Goal: Task Accomplishment & Management: Manage account settings

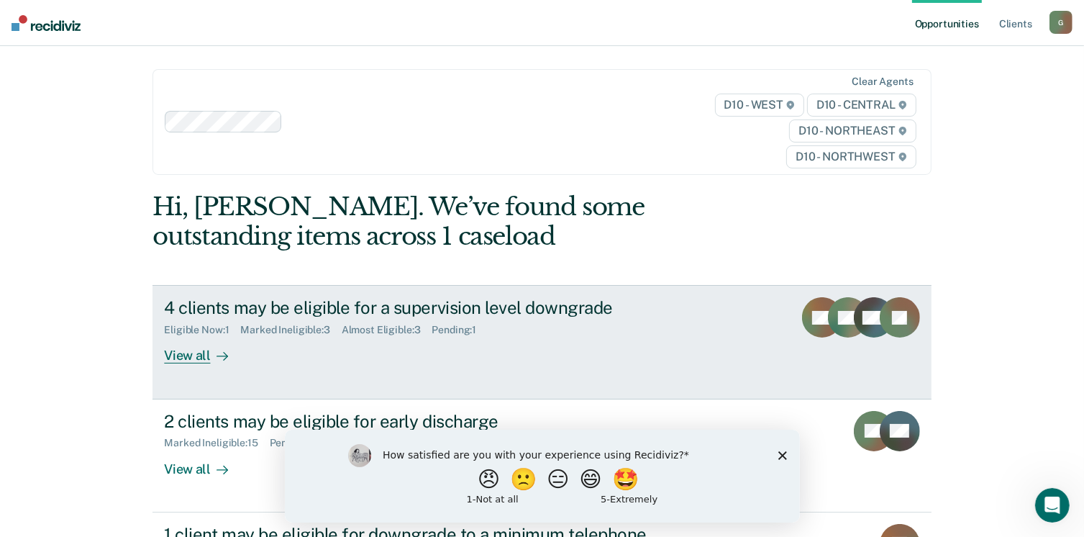
click at [193, 357] on div "View all" at bounding box center [204, 350] width 81 height 28
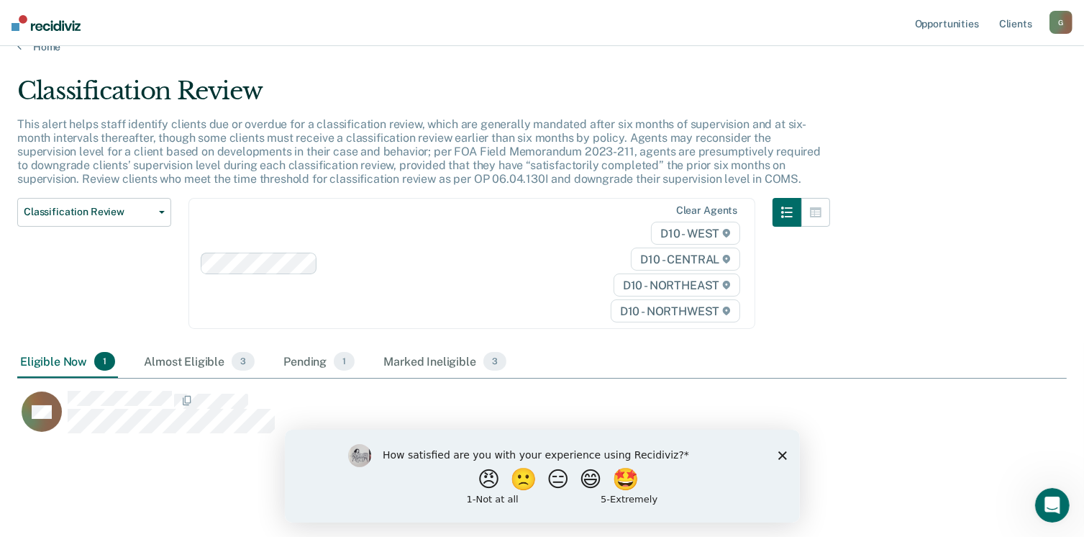
scroll to position [35, 0]
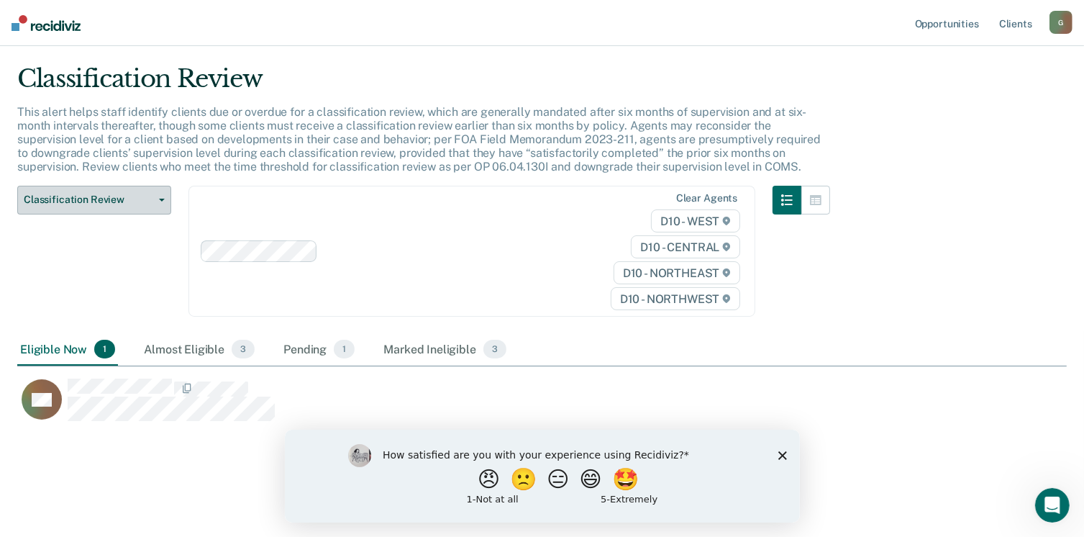
click at [91, 199] on span "Classification Review" at bounding box center [89, 200] width 130 height 12
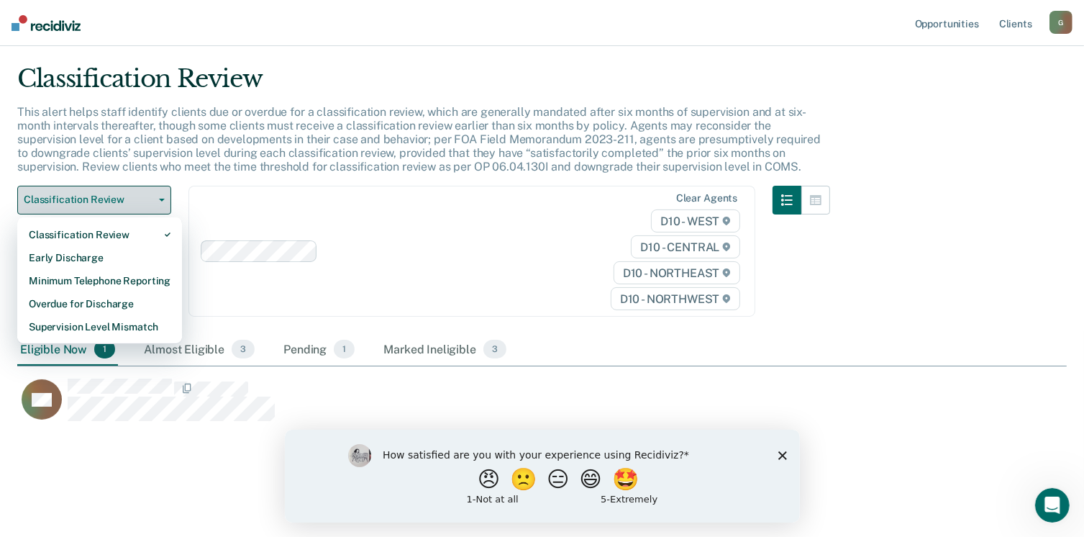
click at [78, 199] on span "Classification Review" at bounding box center [89, 200] width 130 height 12
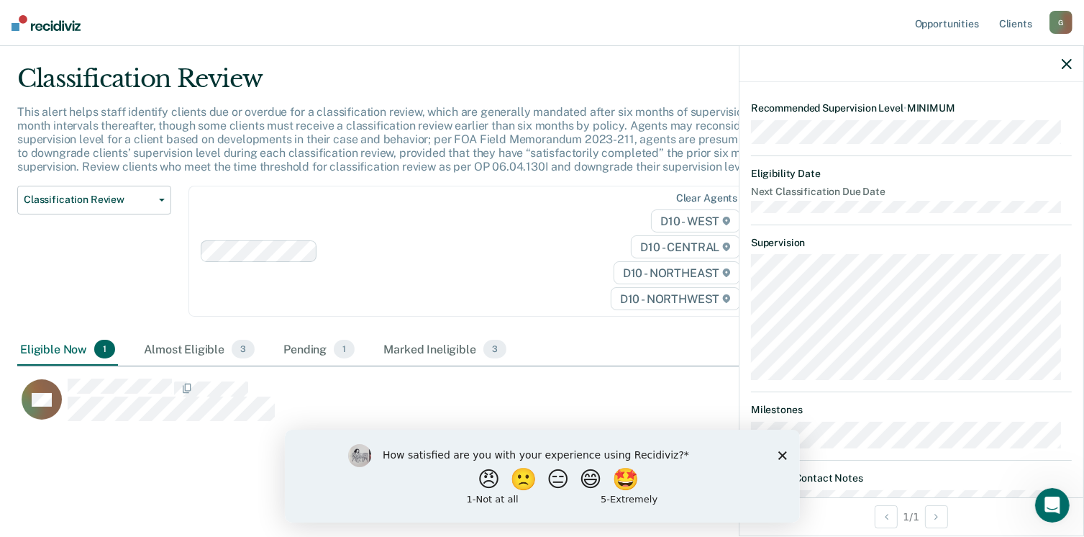
scroll to position [216, 0]
click at [781, 457] on icon "Close survey" at bounding box center [782, 454] width 9 height 9
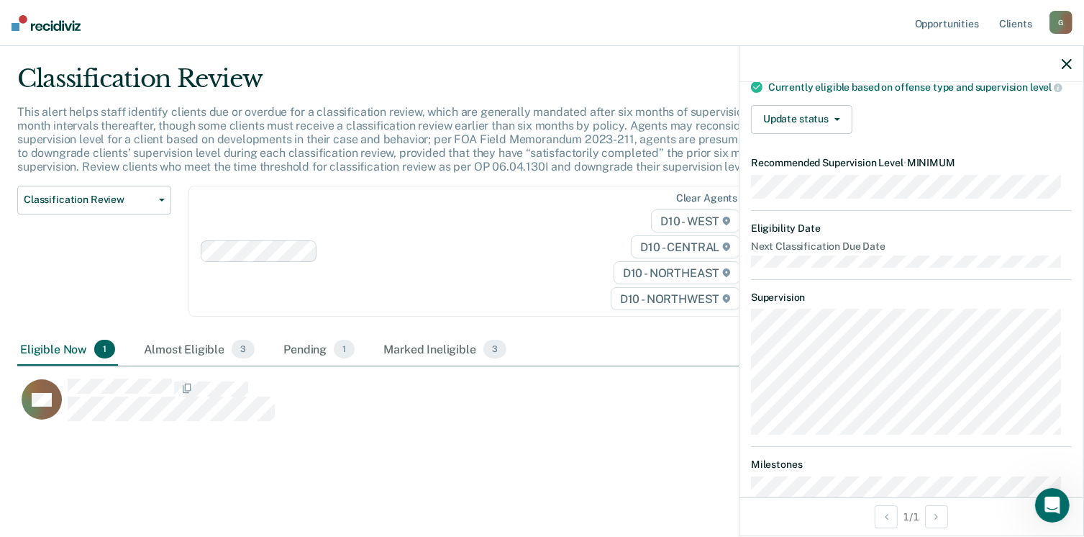
scroll to position [55, 0]
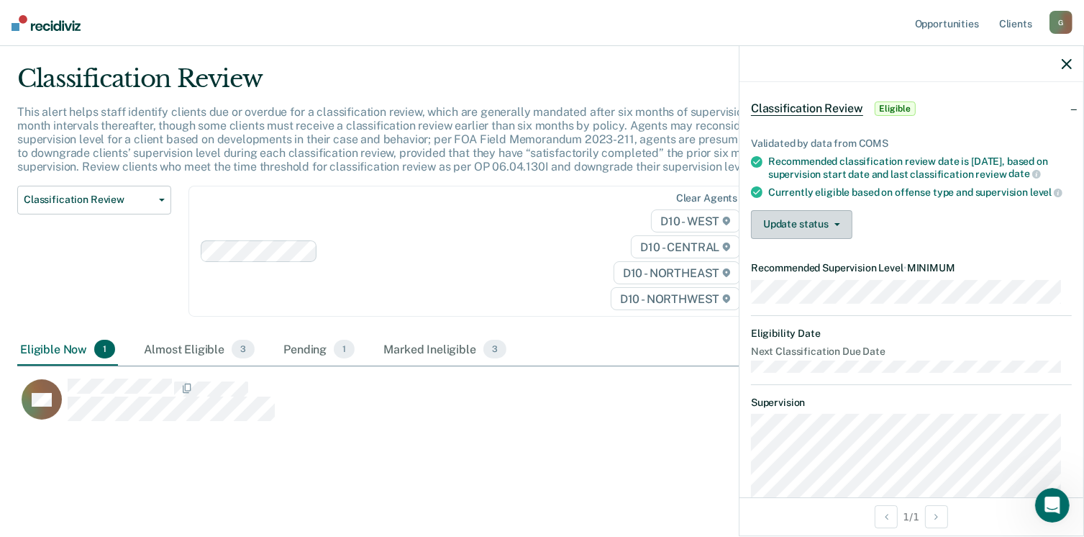
click at [812, 237] on button "Update status" at bounding box center [801, 224] width 101 height 29
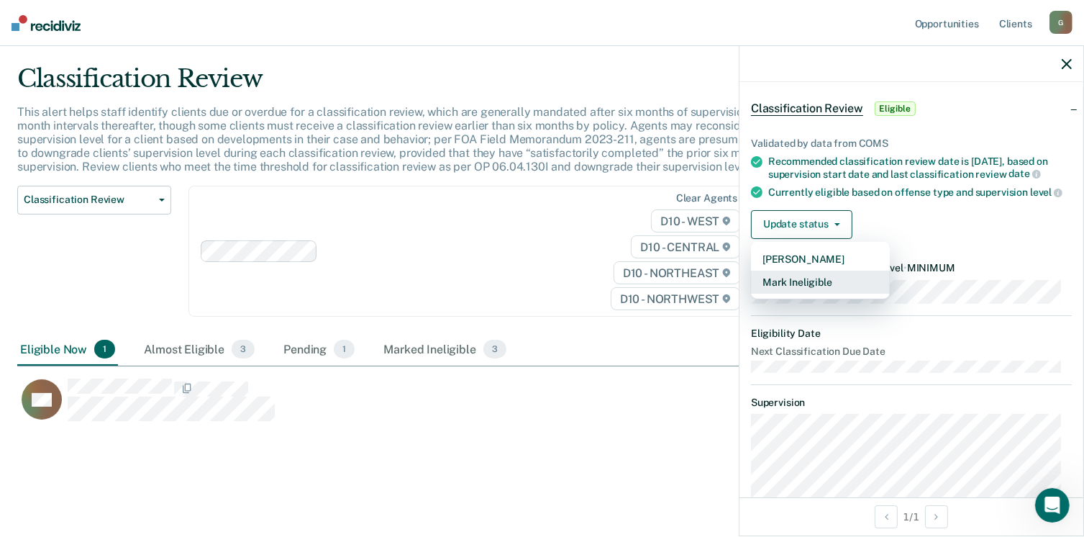
click at [818, 289] on button "Mark Ineligible" at bounding box center [820, 282] width 139 height 23
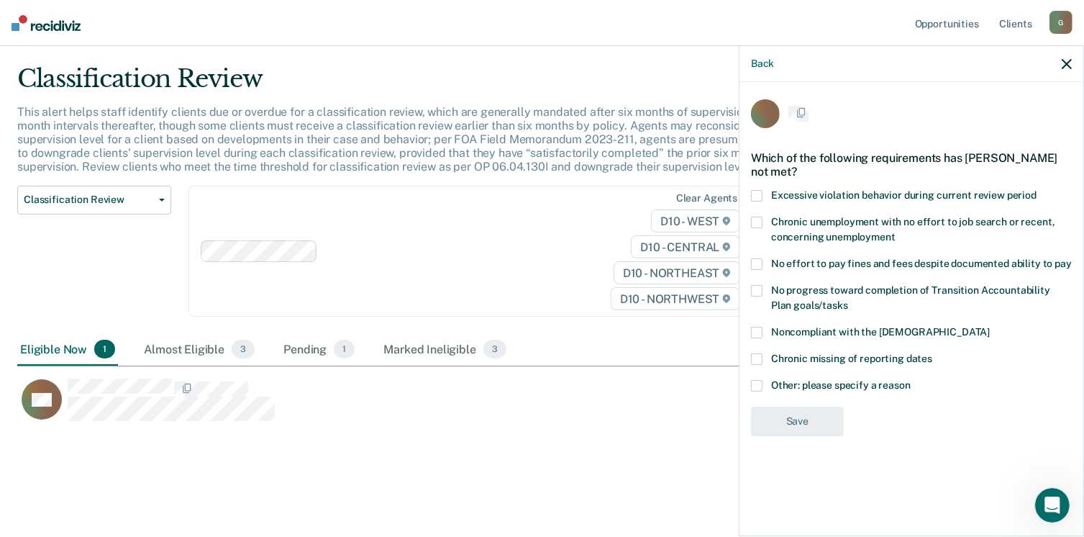
scroll to position [0, 0]
click at [765, 388] on label "Other: please specify a reason" at bounding box center [911, 388] width 321 height 15
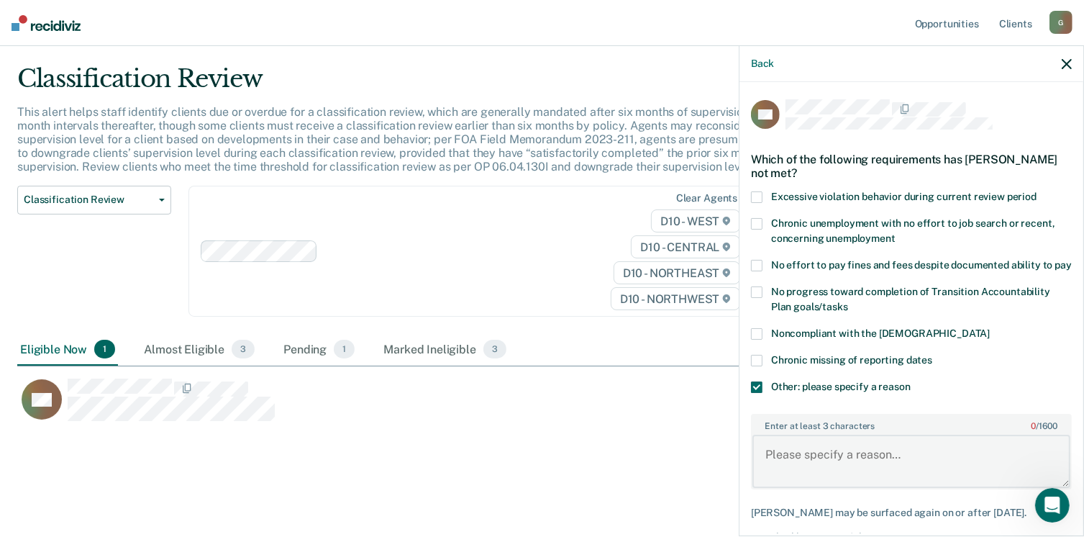
click at [774, 467] on textarea "Enter at least 3 characters 0 / 1600" at bounding box center [912, 461] width 318 height 53
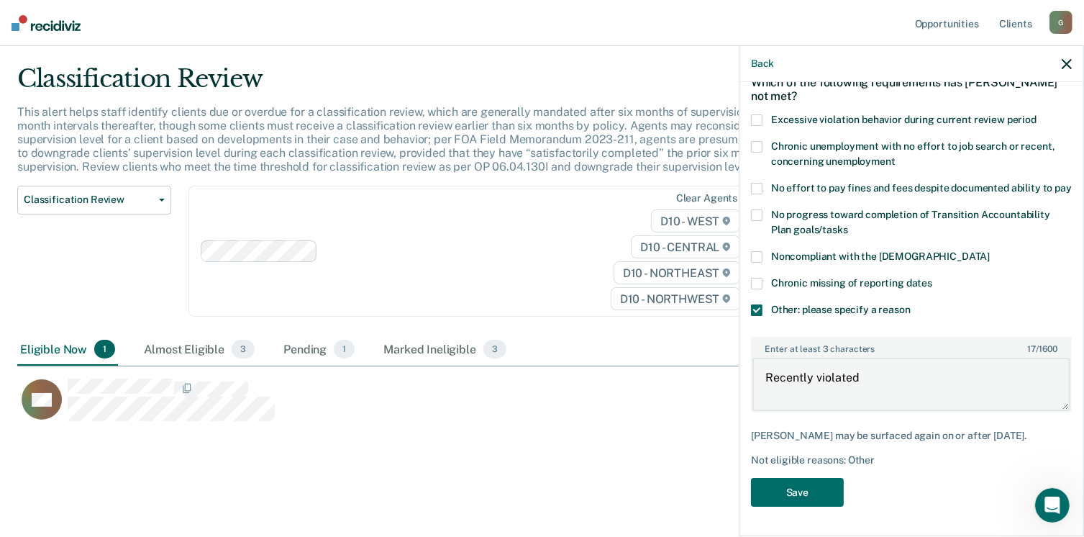
scroll to position [101, 0]
type textarea "Recently violated"
click at [806, 492] on button "Save" at bounding box center [797, 493] width 93 height 30
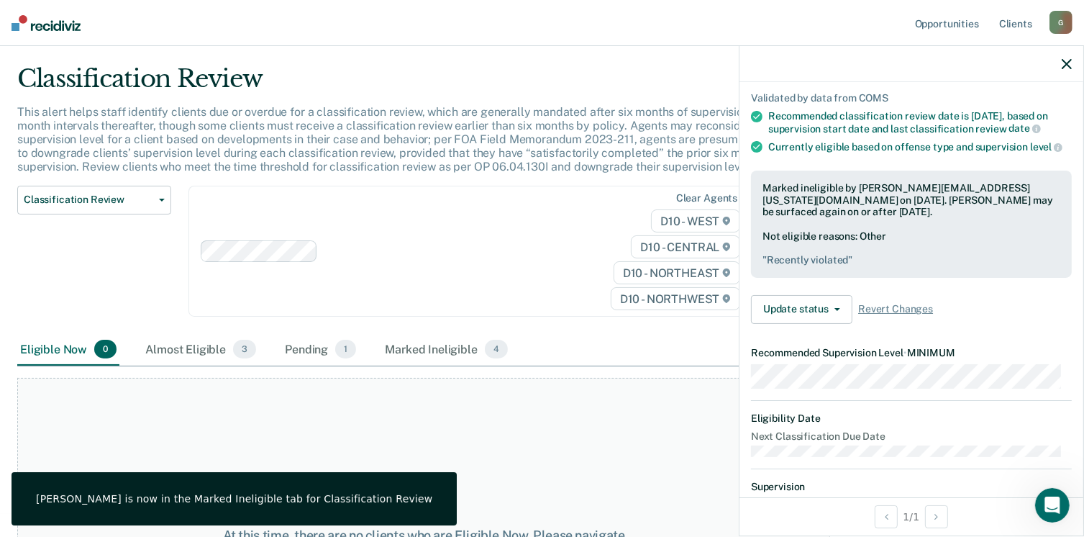
click at [510, 450] on div "At this time, there are no clients who are Eligible Now. Please navigate to one…" at bounding box center [423, 543] width 813 height 330
click at [180, 349] on div "Almost Eligible 3" at bounding box center [200, 350] width 117 height 32
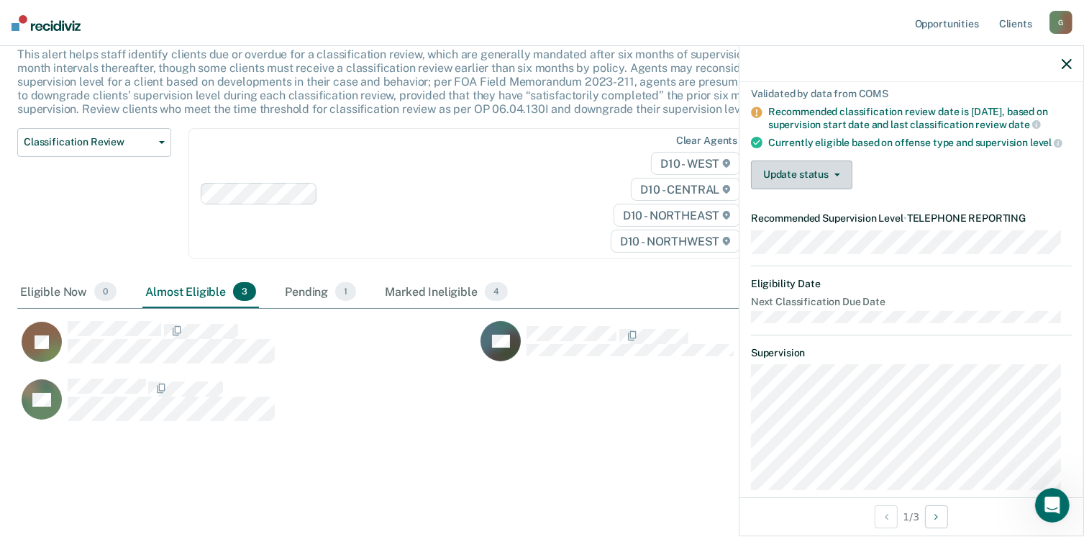
scroll to position [55, 0]
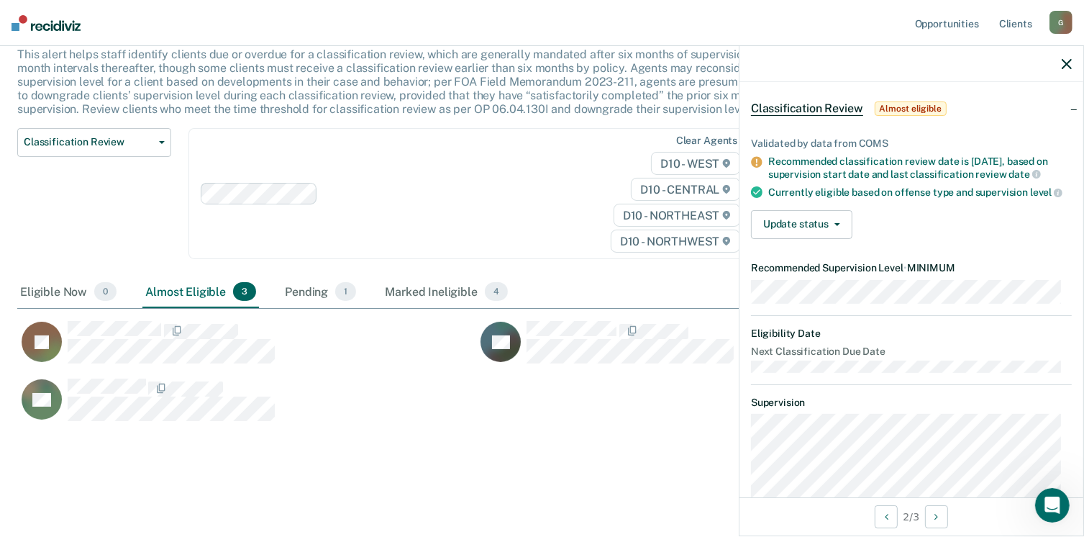
click at [906, 107] on span "Almost eligible" at bounding box center [911, 108] width 72 height 14
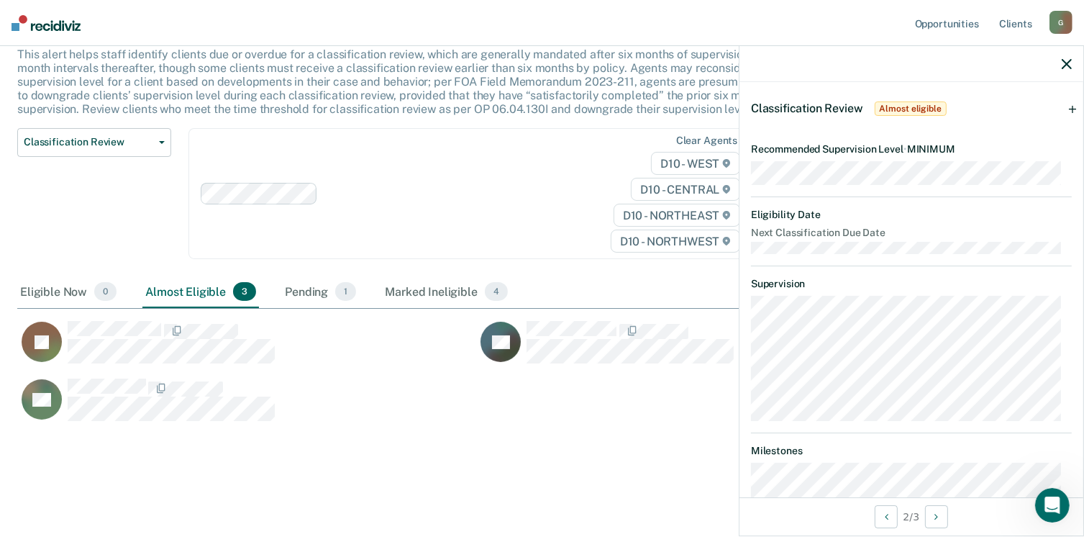
scroll to position [142, 0]
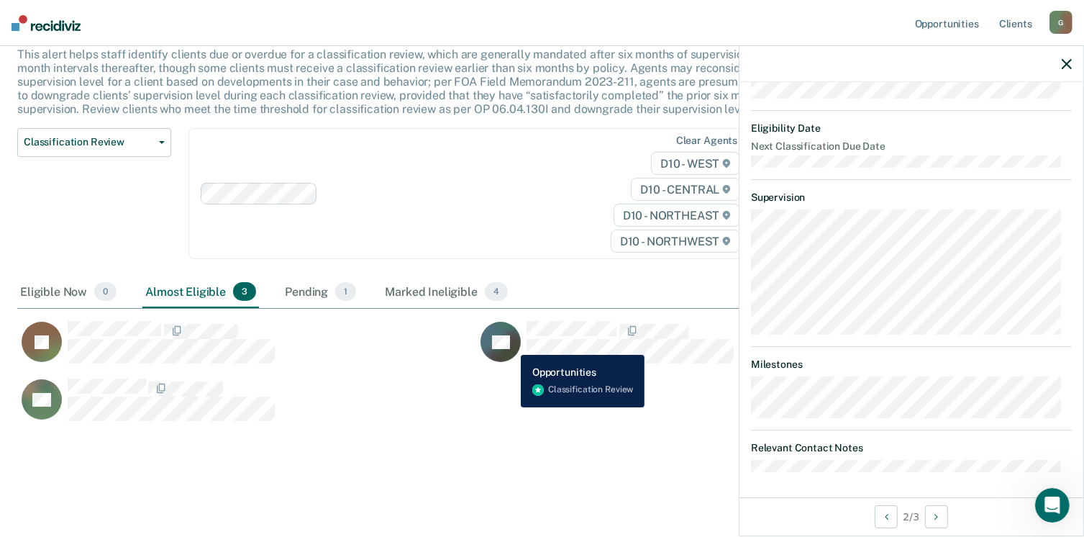
click at [510, 344] on icon "CaseloadOpportunityCell-0861717" at bounding box center [513, 342] width 42 height 51
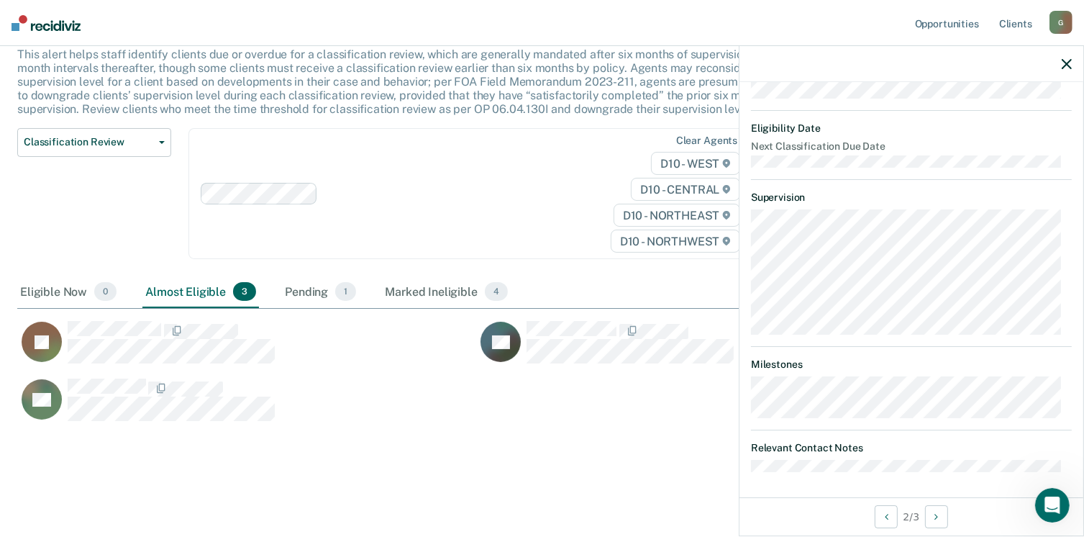
scroll to position [0, 0]
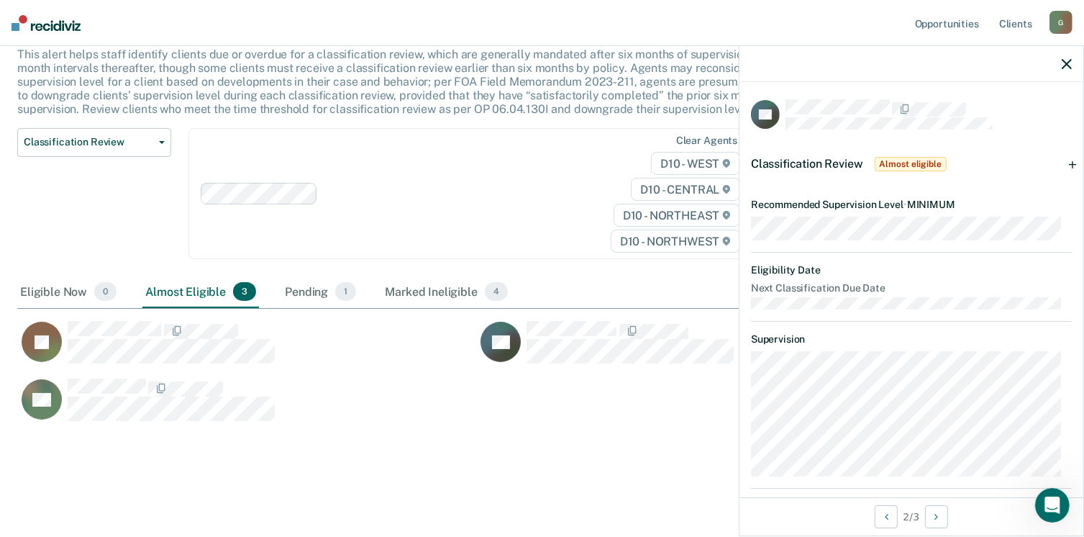
click at [884, 164] on span "Almost eligible" at bounding box center [911, 164] width 72 height 14
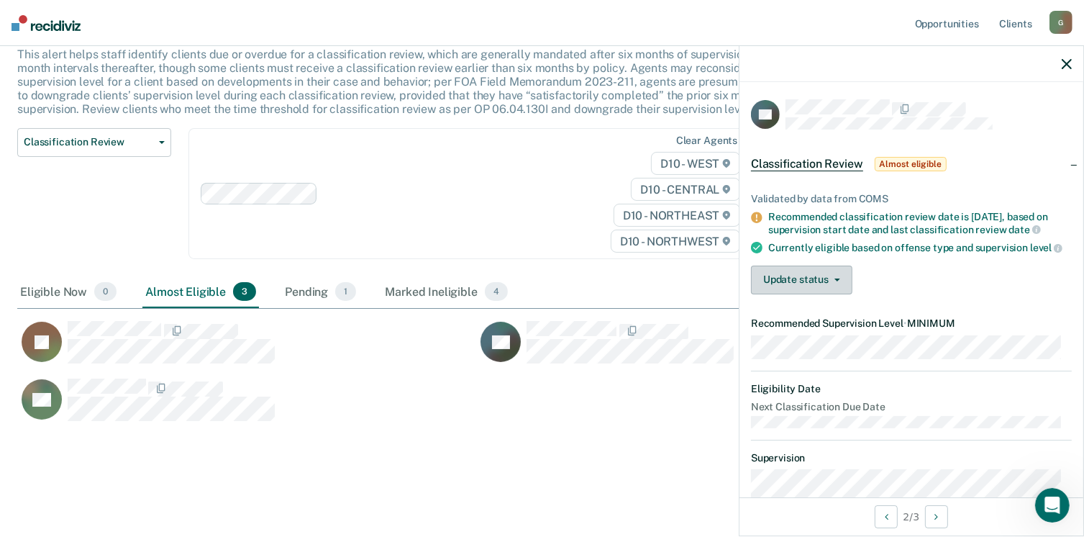
click at [776, 284] on button "Update status" at bounding box center [801, 280] width 101 height 29
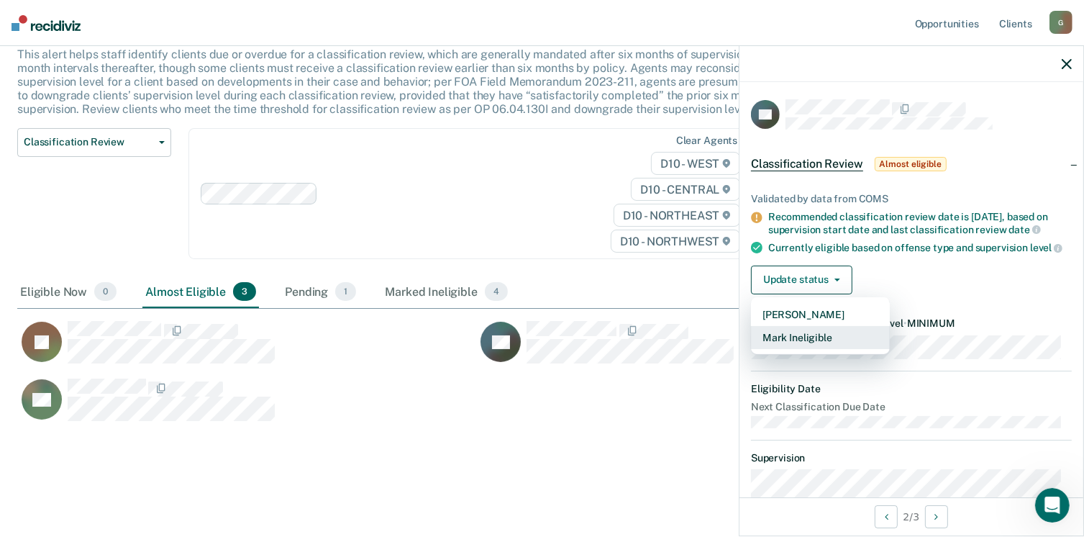
click at [781, 346] on button "Mark Ineligible" at bounding box center [820, 337] width 139 height 23
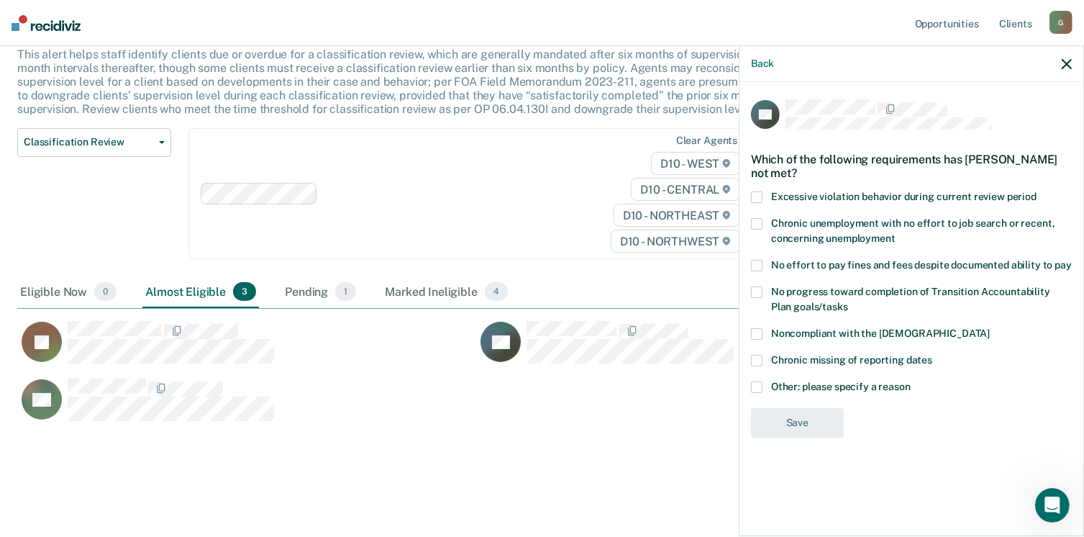
click at [762, 223] on span at bounding box center [757, 224] width 12 height 12
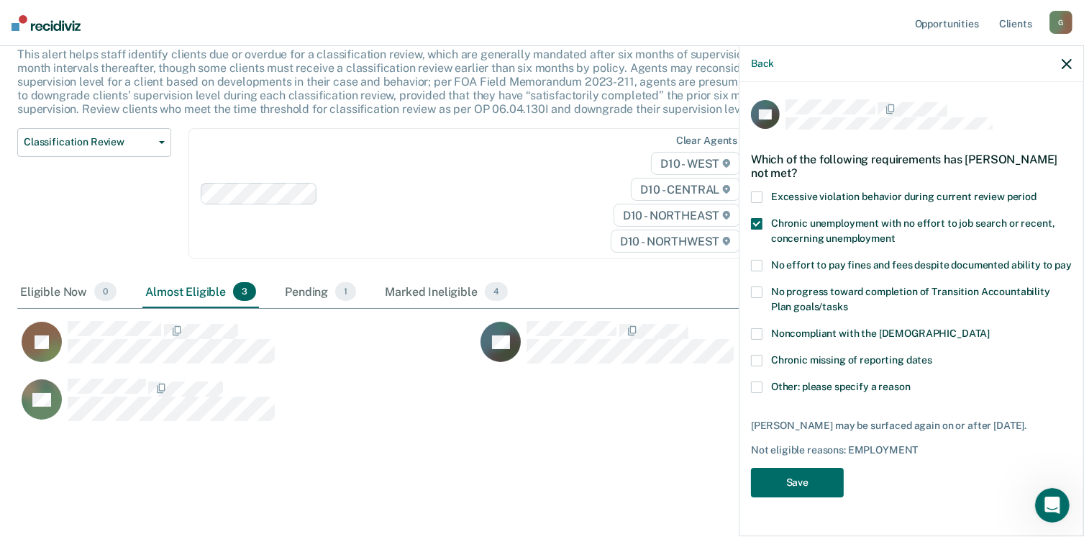
click at [758, 266] on span at bounding box center [757, 266] width 12 height 12
click at [811, 485] on button "Save" at bounding box center [797, 483] width 93 height 30
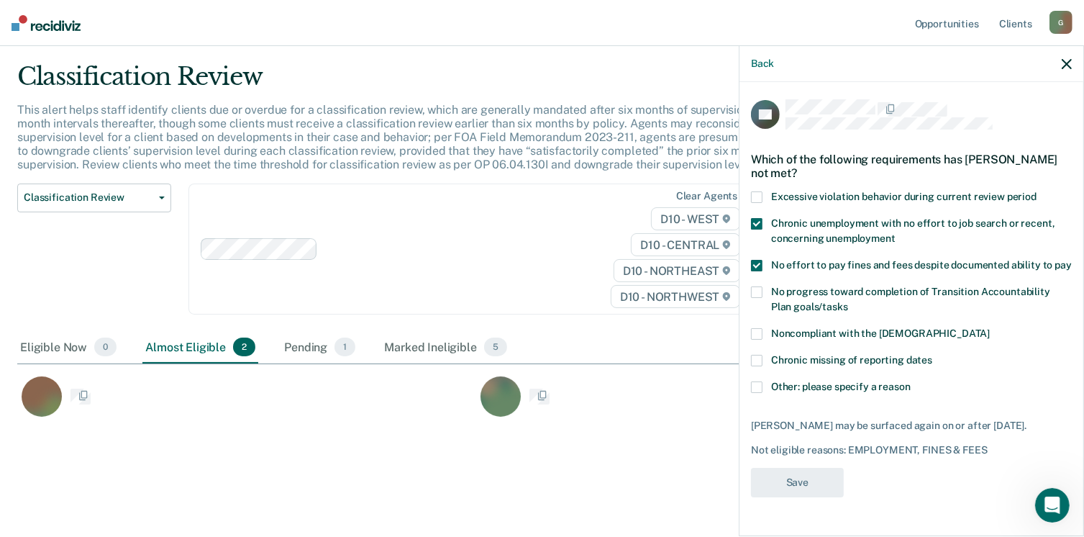
scroll to position [35, 0]
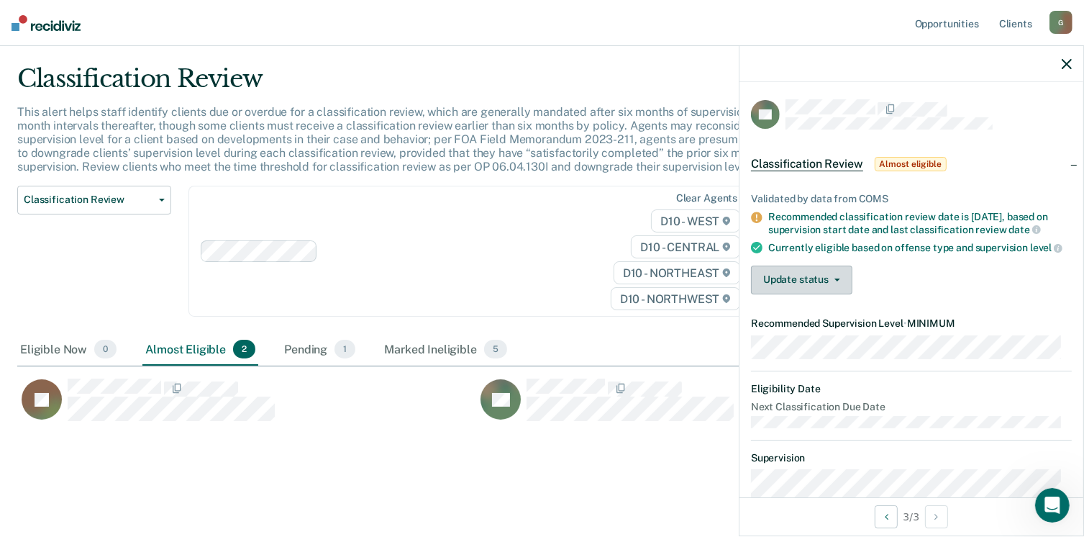
click at [823, 294] on button "Update status" at bounding box center [801, 280] width 101 height 29
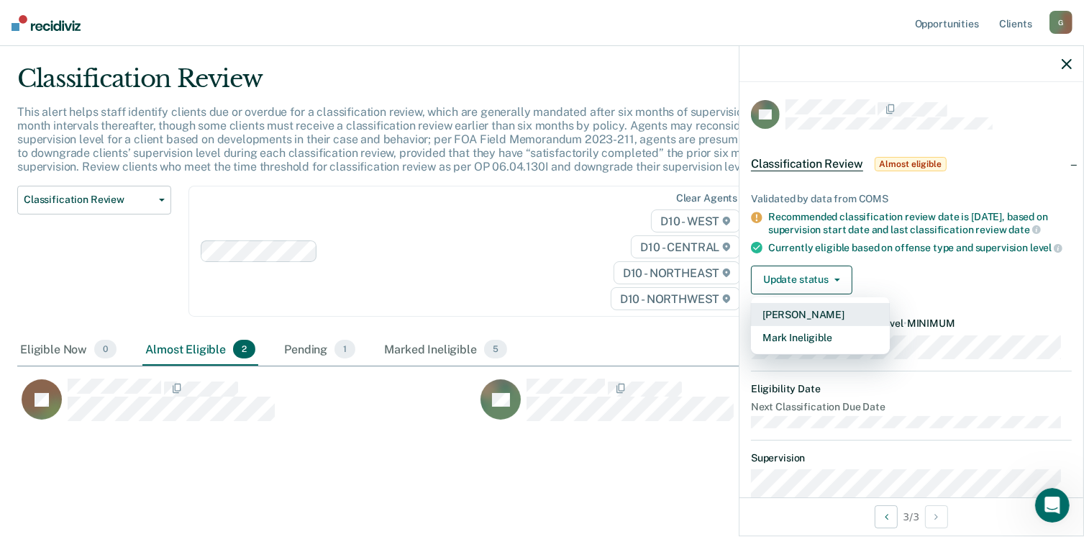
click at [823, 326] on button "[PERSON_NAME]" at bounding box center [820, 314] width 139 height 23
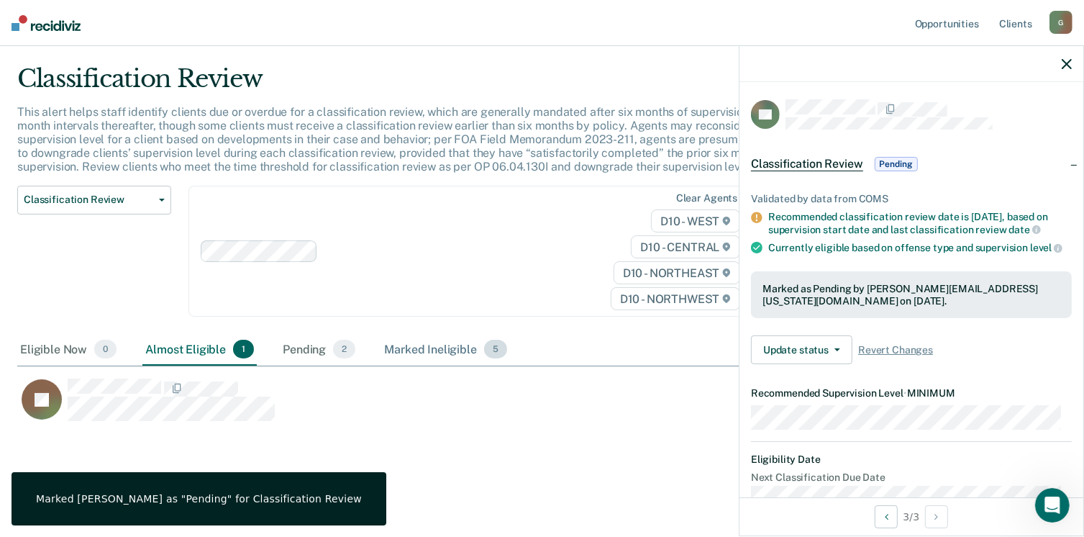
click at [432, 346] on div "Marked Ineligible 5" at bounding box center [445, 350] width 129 height 32
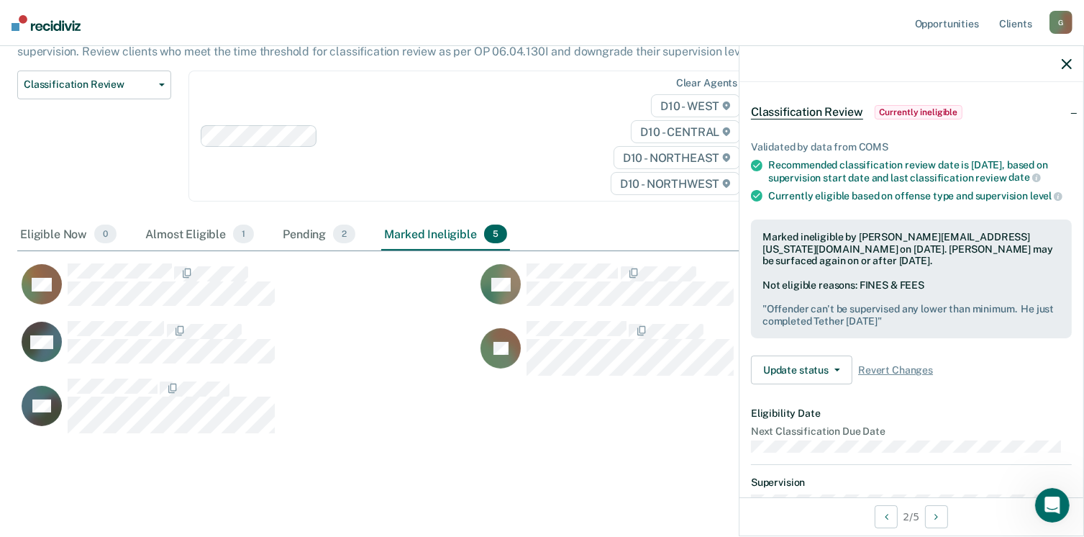
scroll to position [45, 0]
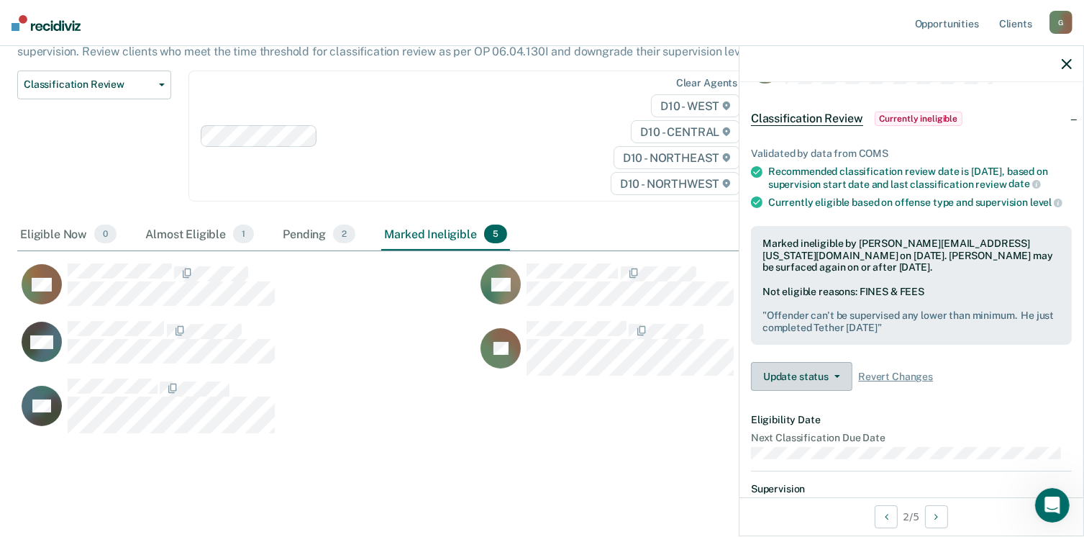
click at [792, 391] on button "Update status" at bounding box center [801, 376] width 101 height 29
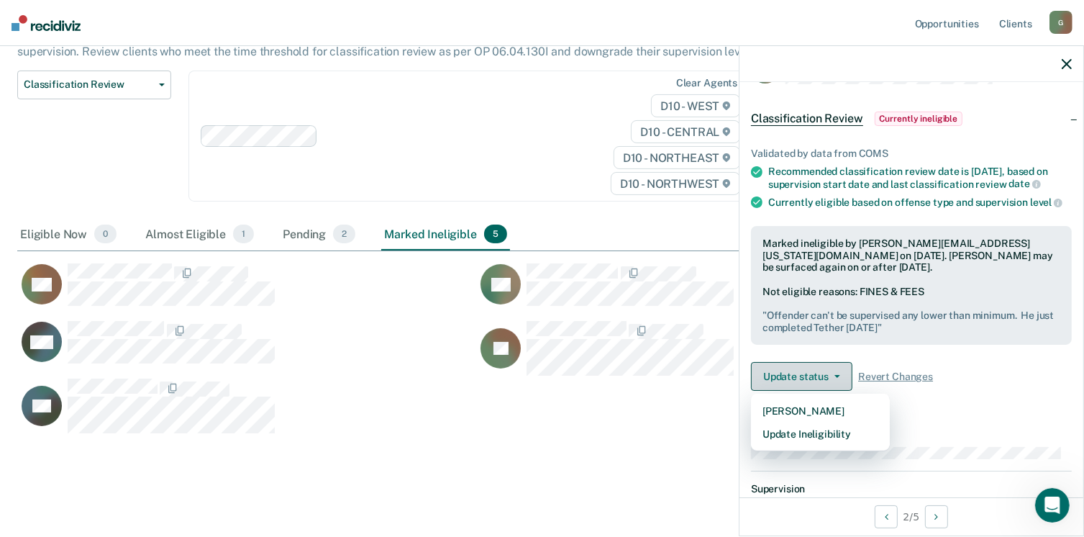
click at [787, 384] on button "Update status" at bounding box center [801, 376] width 101 height 29
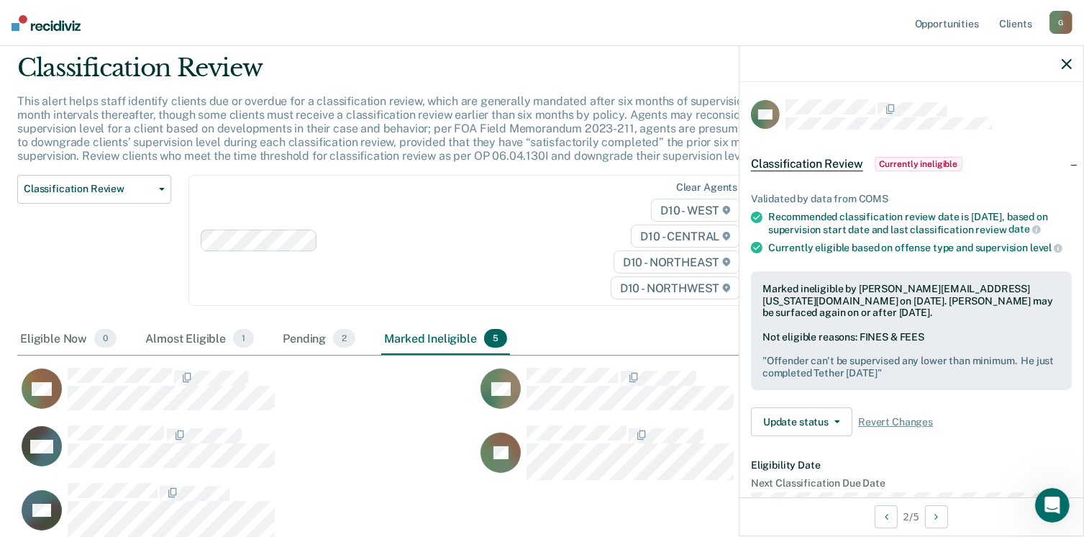
scroll to position [6, 0]
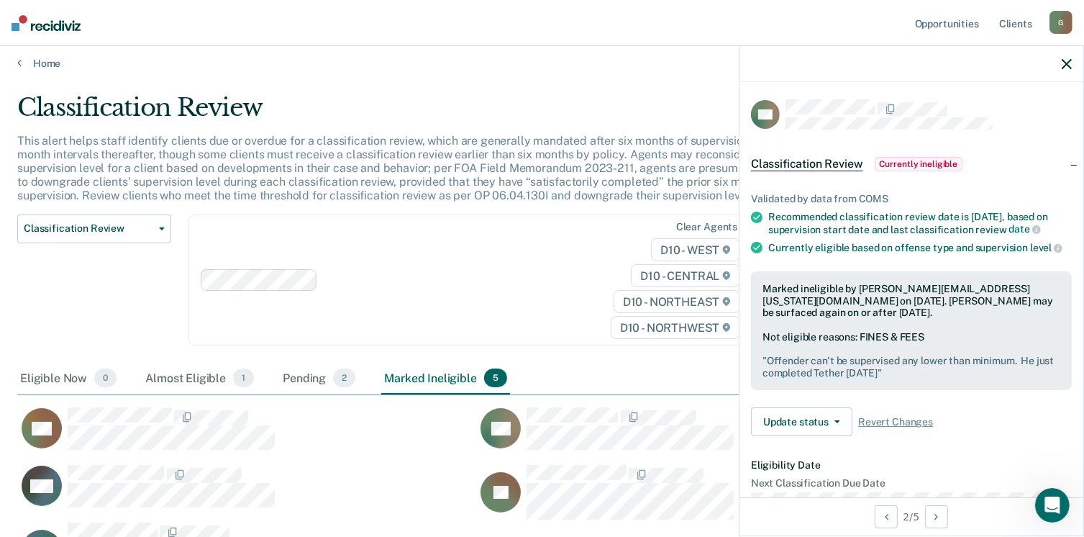
click at [831, 163] on span "Classification Review" at bounding box center [807, 164] width 112 height 14
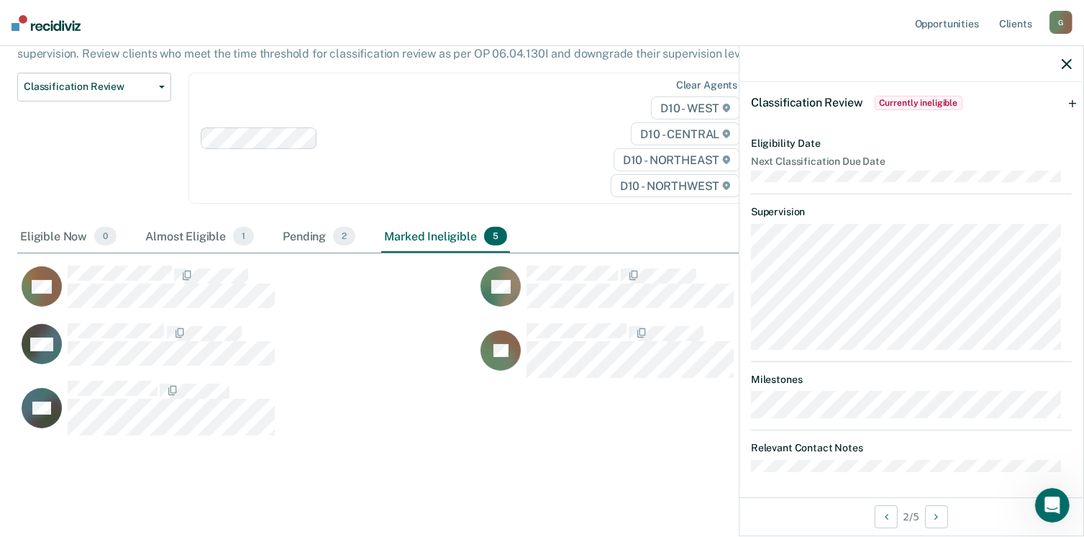
scroll to position [150, 0]
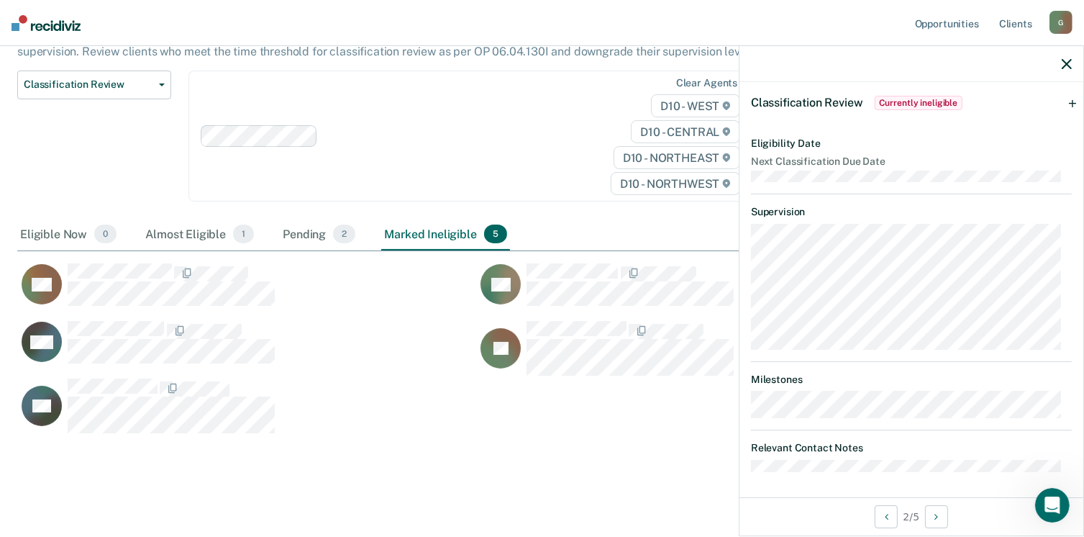
click at [886, 99] on span "Currently ineligible" at bounding box center [919, 103] width 89 height 14
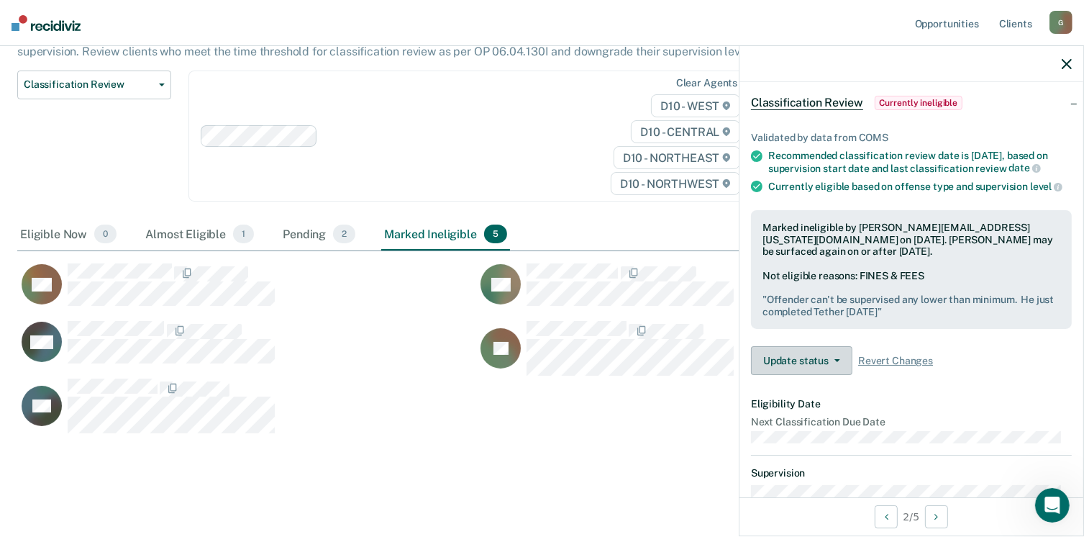
click at [804, 366] on button "Update status" at bounding box center [801, 360] width 101 height 29
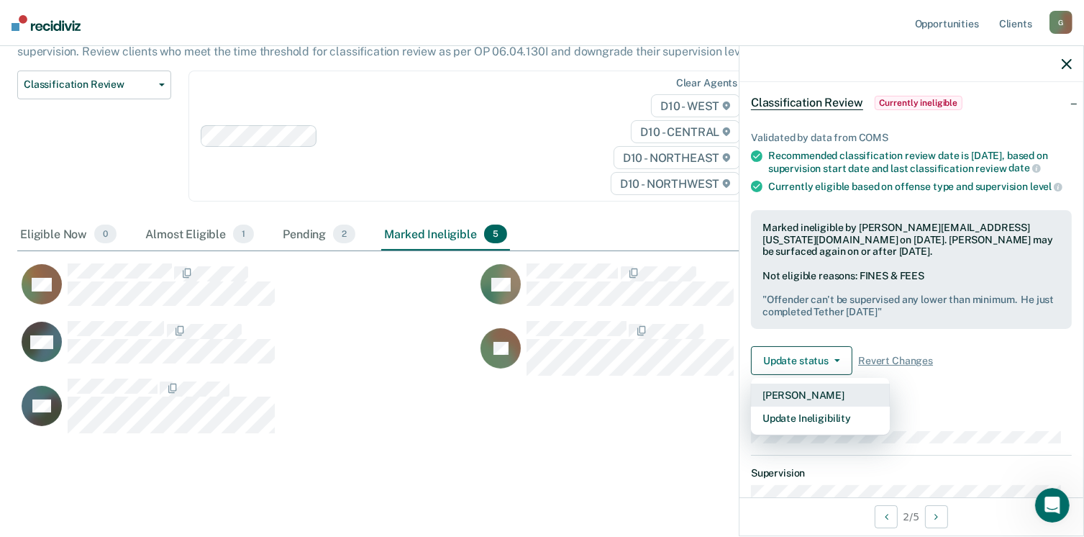
click at [806, 403] on button "[PERSON_NAME]" at bounding box center [820, 395] width 139 height 23
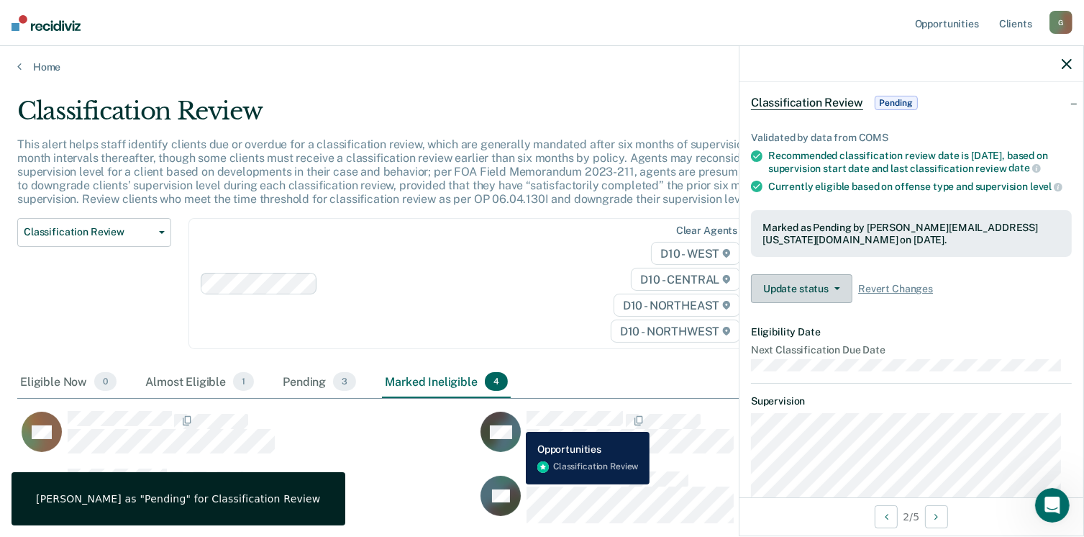
scroll to position [0, 0]
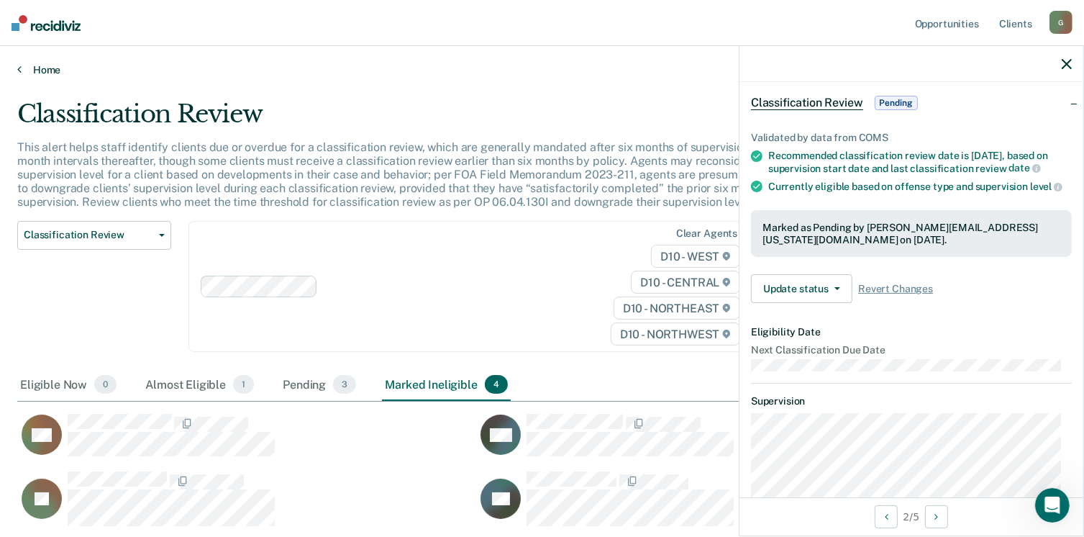
click at [29, 64] on link "Home" at bounding box center [542, 69] width 1050 height 13
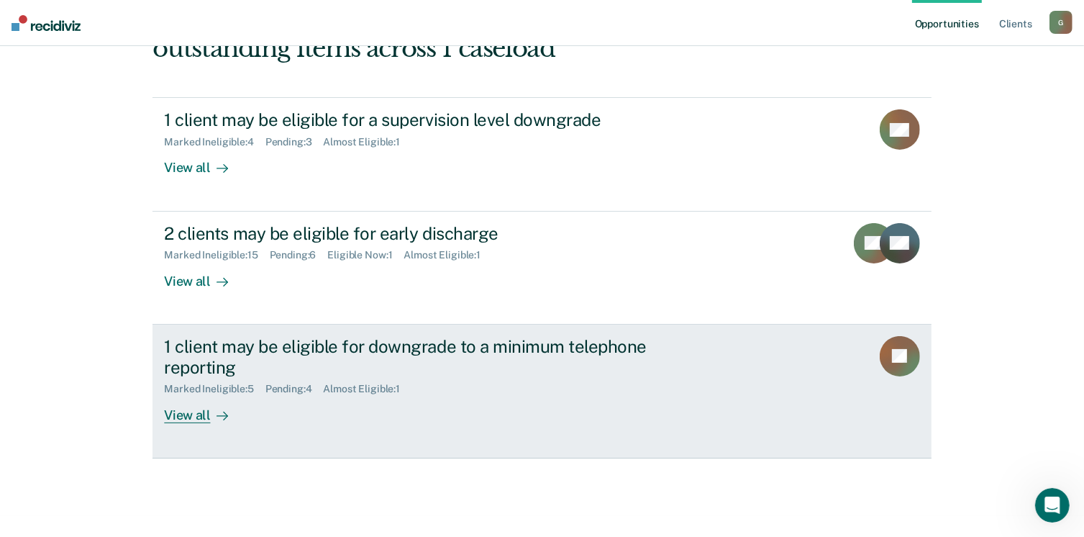
scroll to position [196, 0]
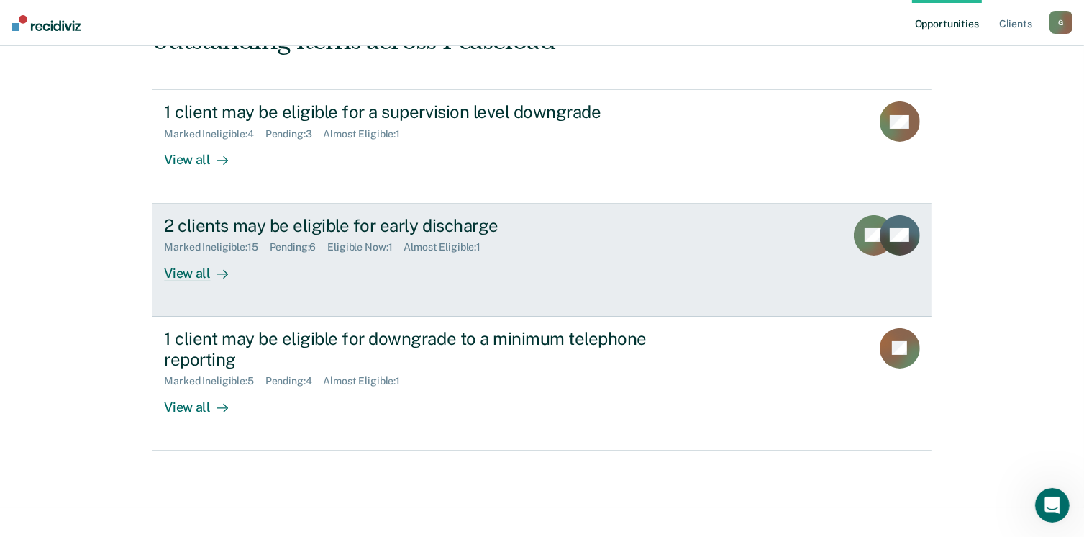
click at [198, 275] on div "View all" at bounding box center [204, 267] width 81 height 28
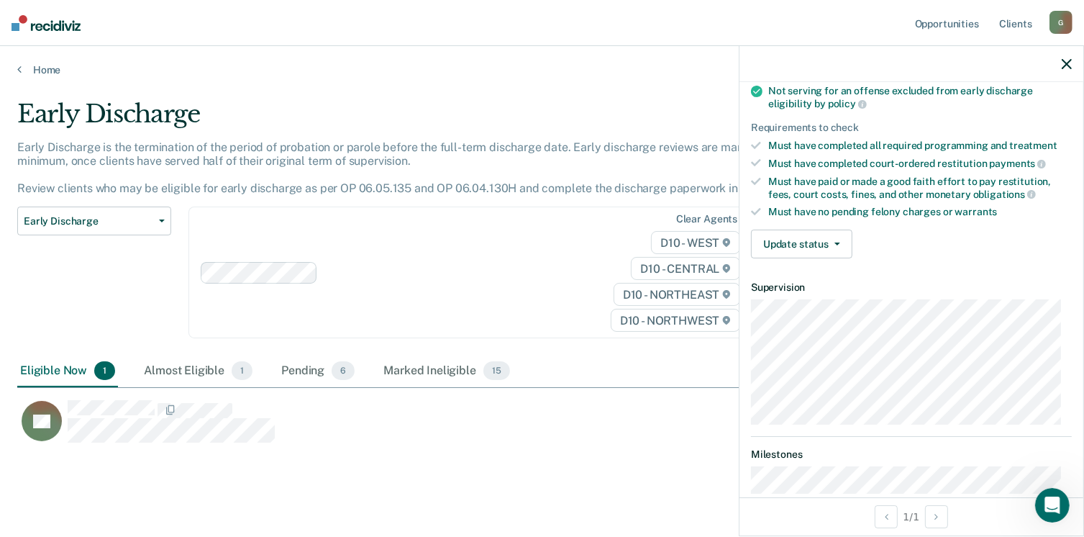
scroll to position [216, 0]
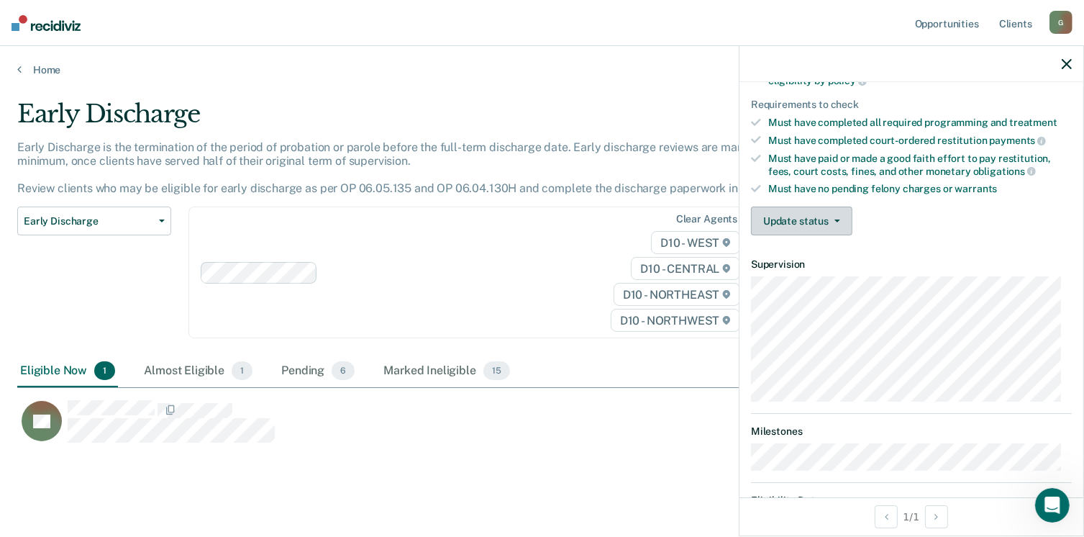
click at [798, 209] on button "Update status" at bounding box center [801, 221] width 101 height 29
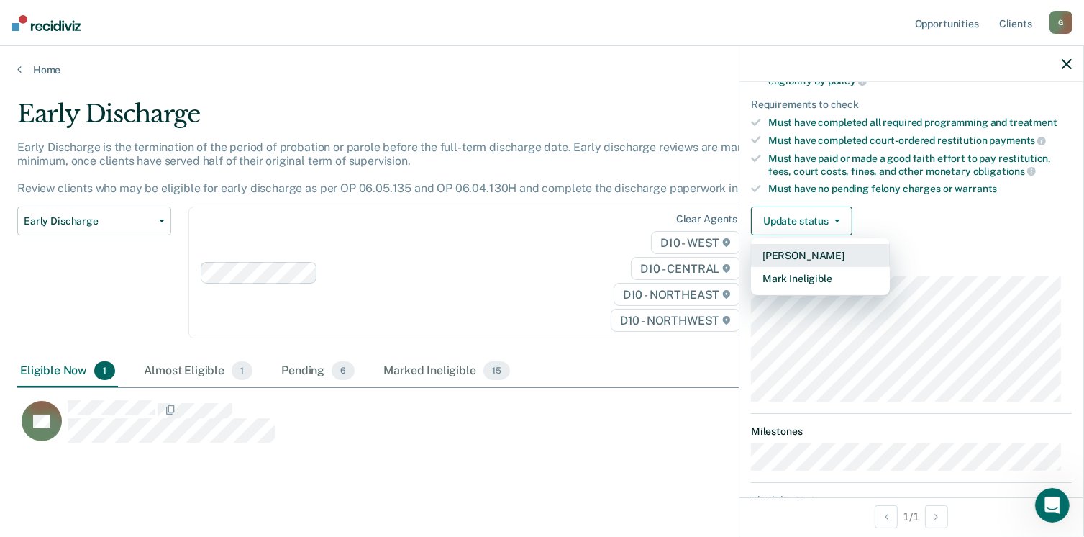
click at [815, 252] on button "[PERSON_NAME]" at bounding box center [820, 255] width 139 height 23
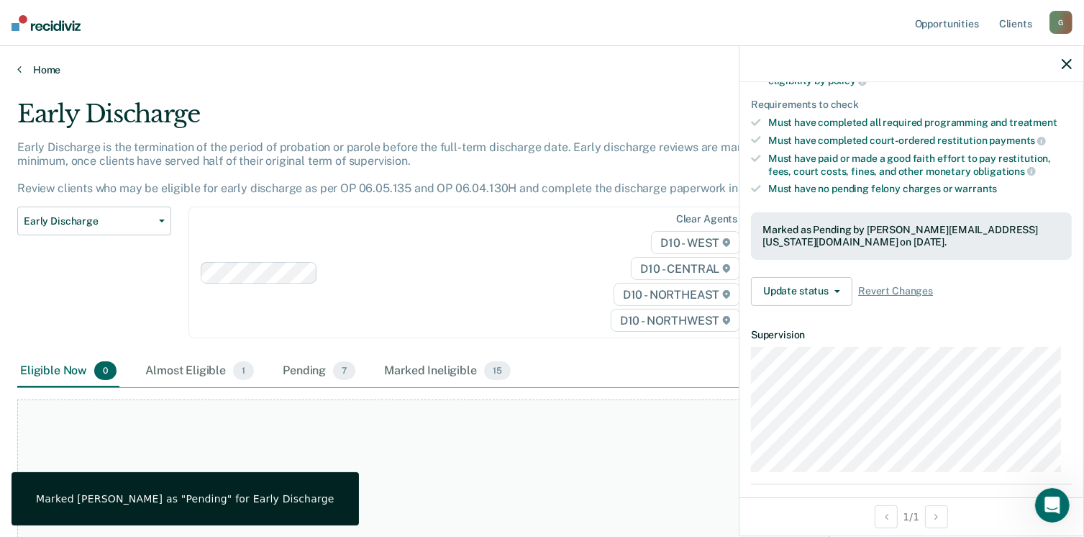
click at [42, 66] on link "Home" at bounding box center [542, 69] width 1050 height 13
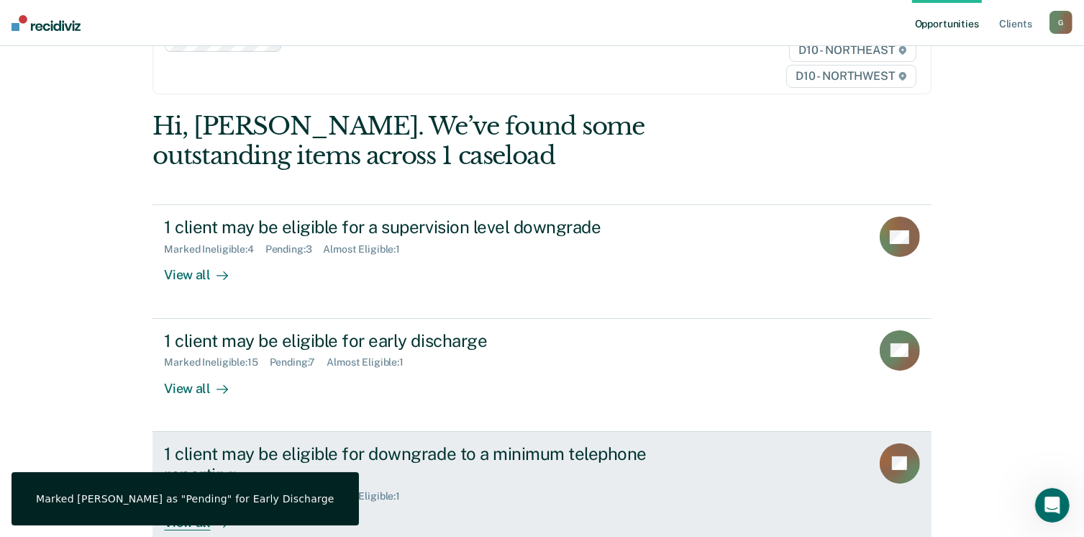
scroll to position [196, 0]
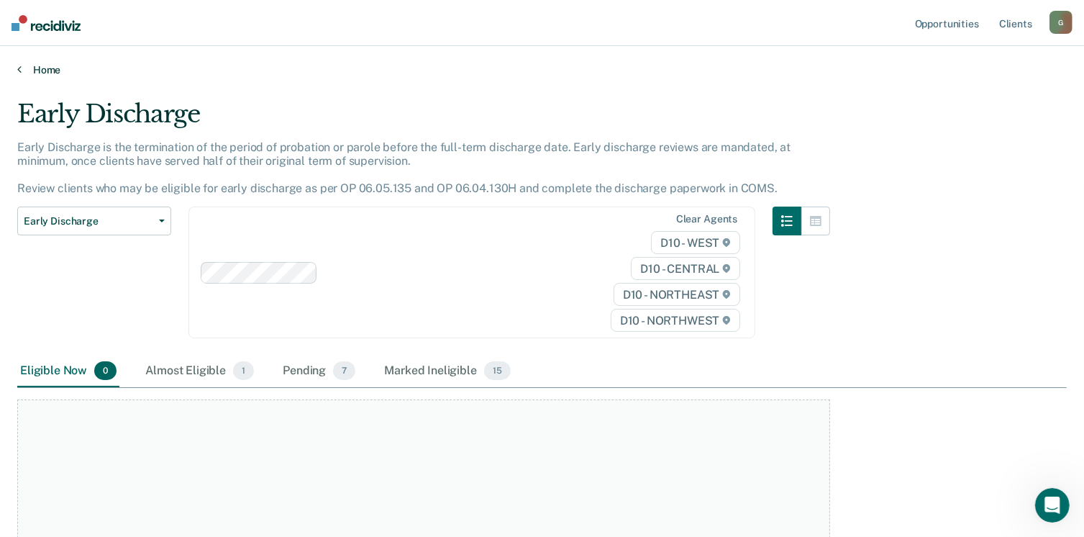
click at [20, 69] on icon at bounding box center [19, 69] width 4 height 12
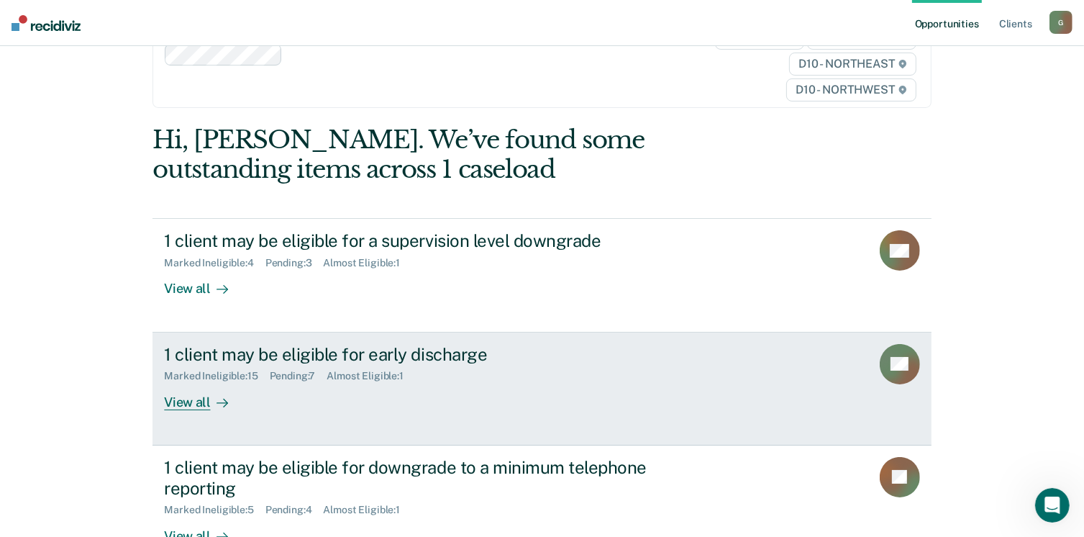
scroll to position [72, 0]
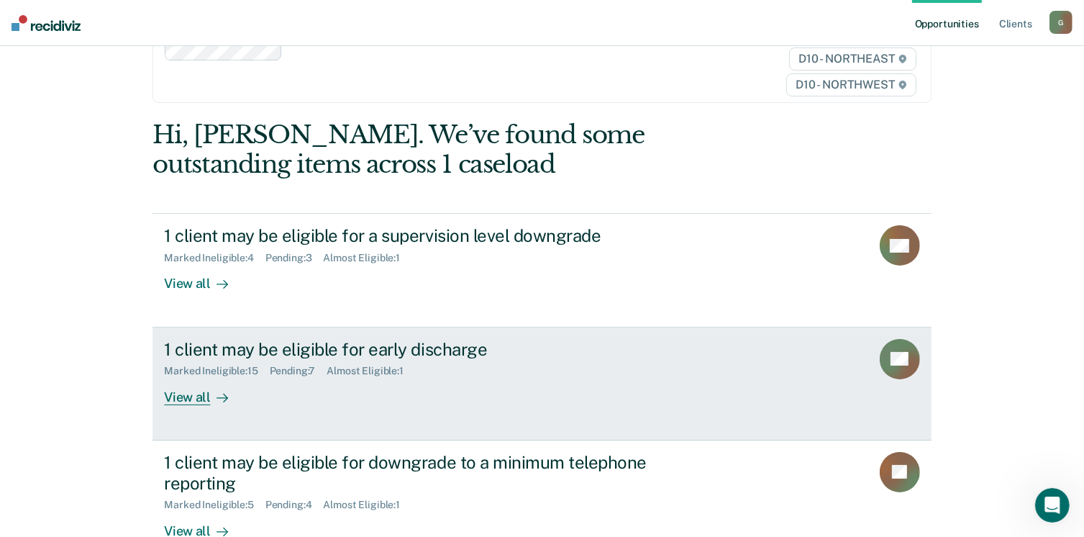
click at [196, 391] on div "View all" at bounding box center [204, 391] width 81 height 28
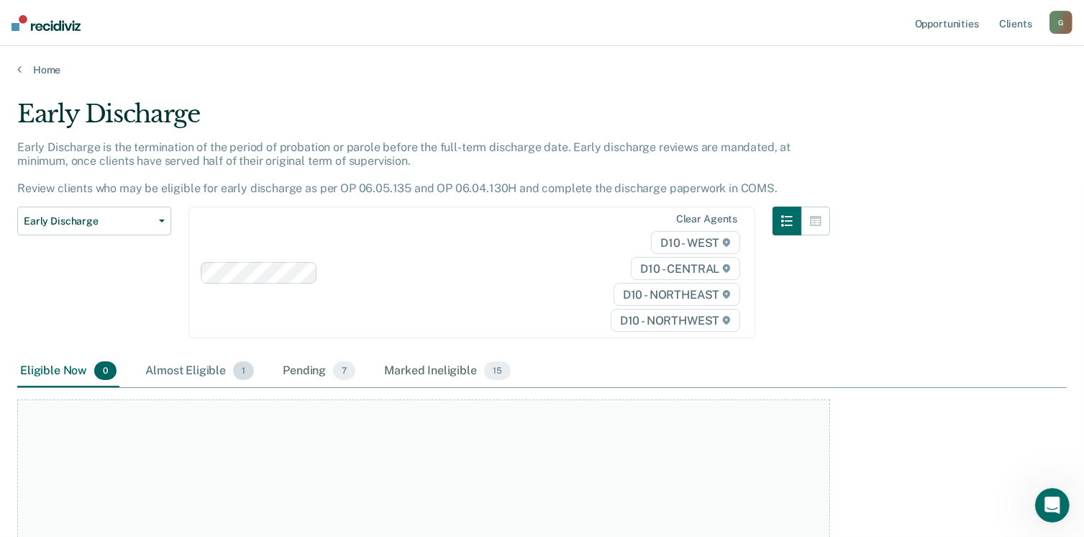
click at [196, 372] on div "Almost Eligible 1" at bounding box center [199, 371] width 114 height 32
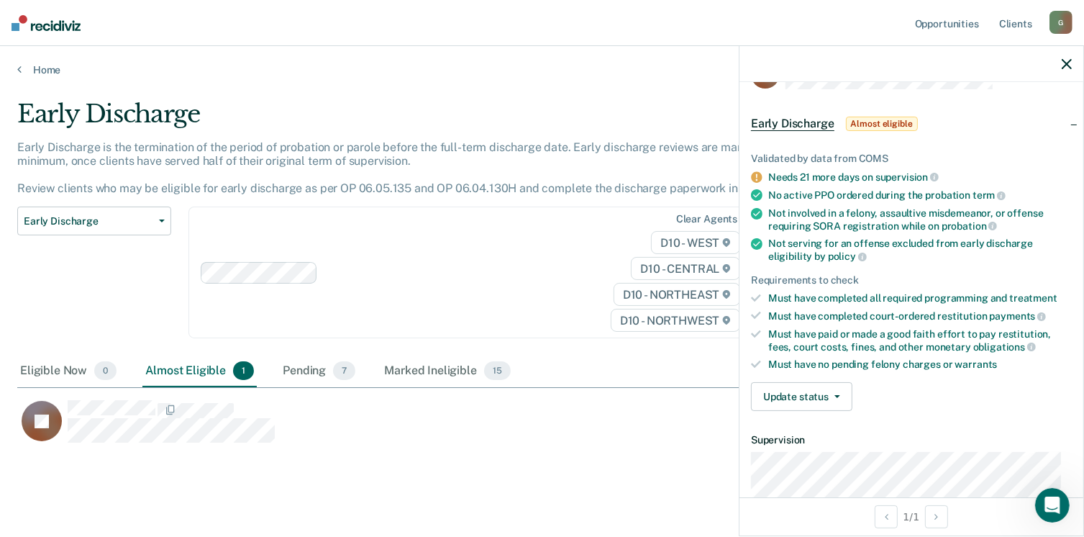
scroll to position [72, 0]
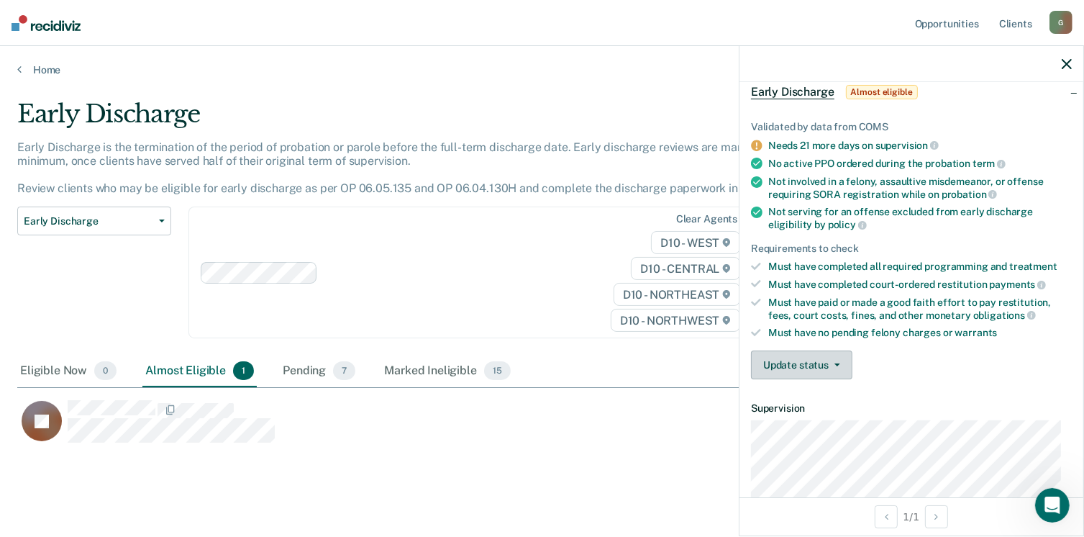
click at [812, 366] on button "Update status" at bounding box center [801, 364] width 101 height 29
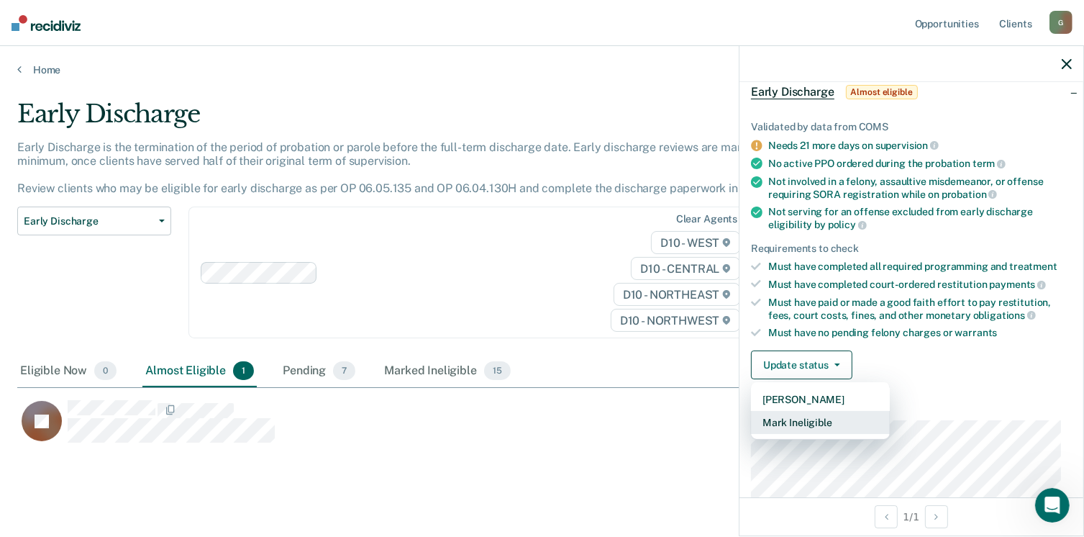
click at [804, 415] on button "Mark Ineligible" at bounding box center [820, 422] width 139 height 23
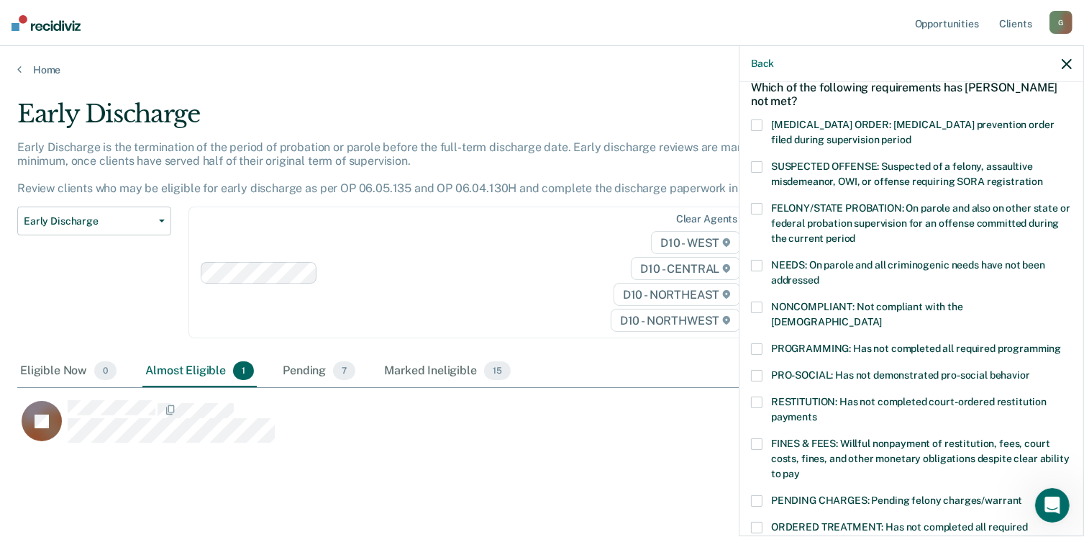
click at [760, 397] on span at bounding box center [757, 403] width 12 height 12
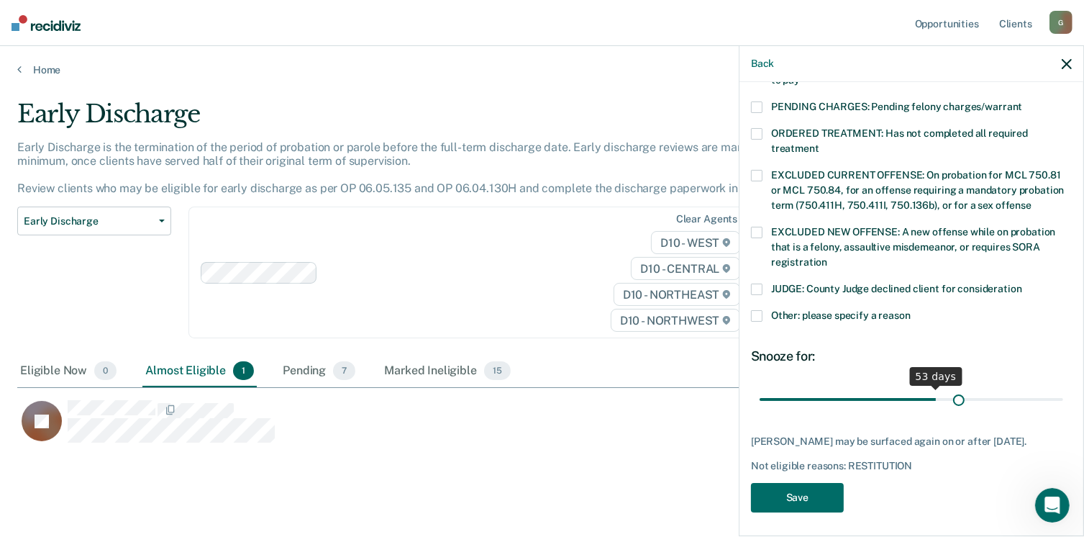
scroll to position [466, 0]
drag, startPoint x: 860, startPoint y: 383, endPoint x: 1100, endPoint y: 363, distance: 240.4
type input "90"
click at [1064, 387] on input "range" at bounding box center [912, 399] width 304 height 25
click at [802, 497] on button "Save" at bounding box center [797, 498] width 93 height 30
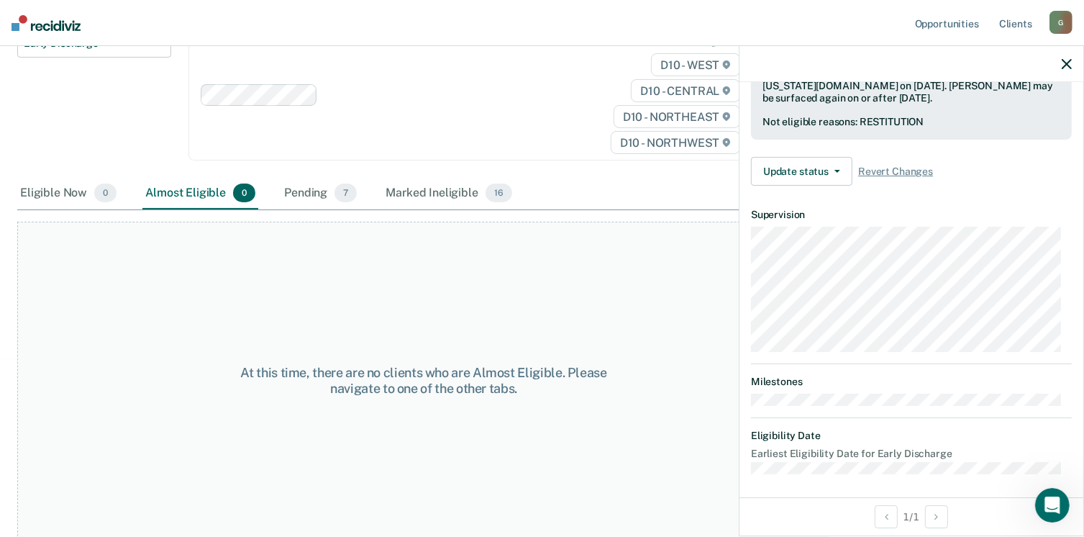
scroll to position [178, 0]
click at [1069, 61] on icon "button" at bounding box center [1067, 64] width 10 height 10
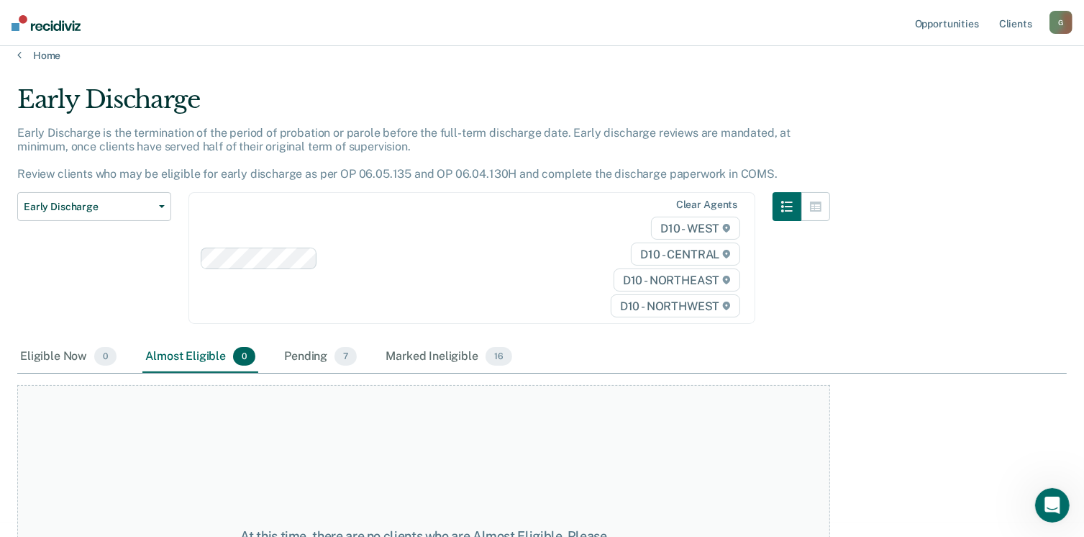
scroll to position [0, 0]
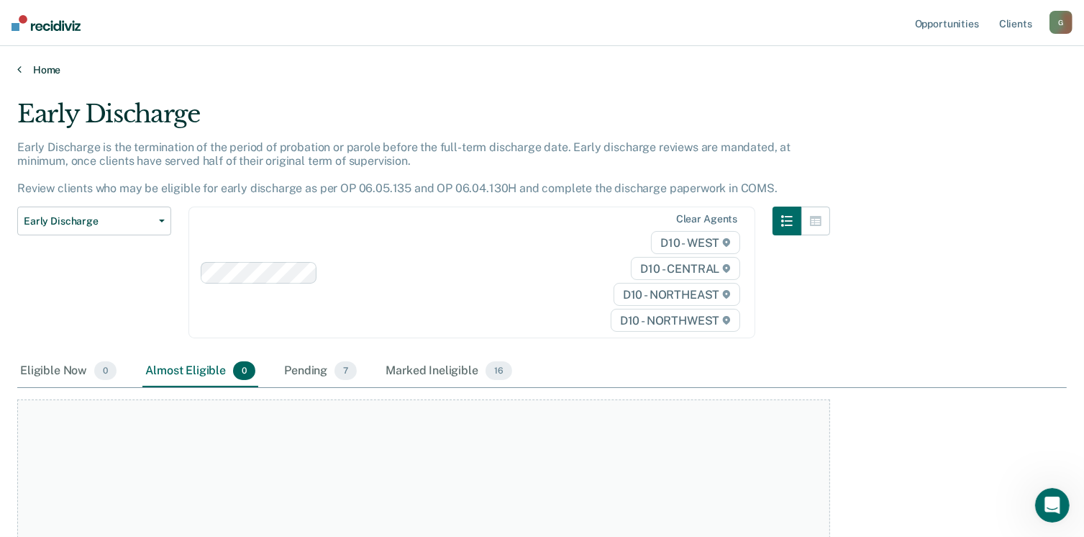
click at [19, 68] on icon at bounding box center [19, 69] width 4 height 12
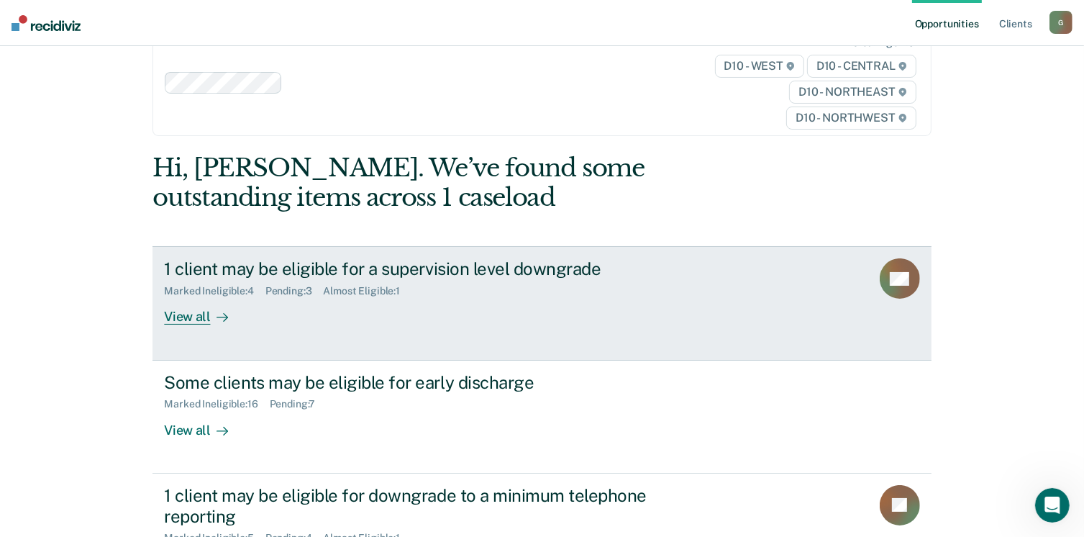
scroll to position [196, 0]
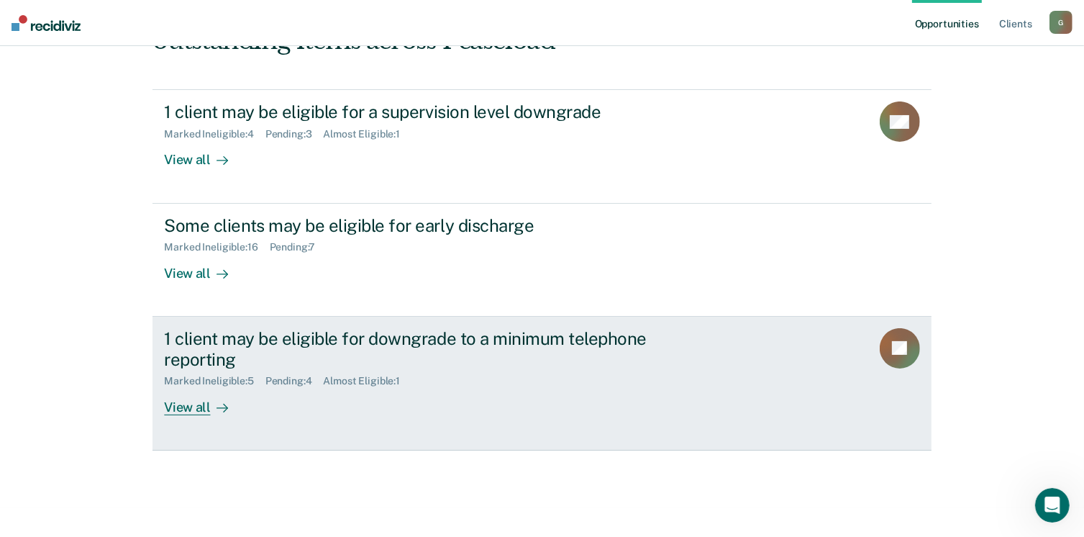
click at [190, 412] on div "View all" at bounding box center [204, 401] width 81 height 28
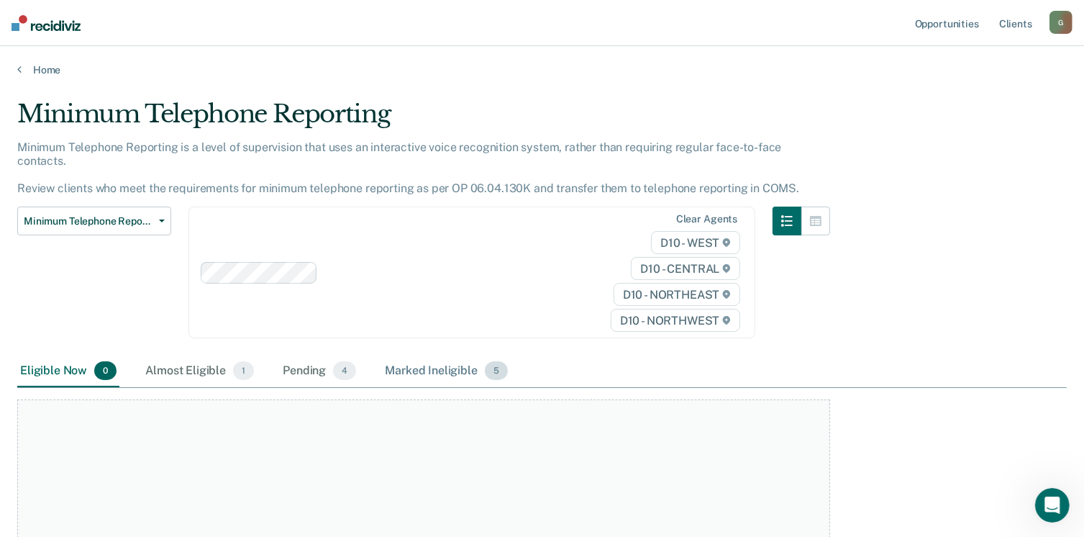
click at [455, 355] on div "Marked Ineligible 5" at bounding box center [446, 371] width 129 height 32
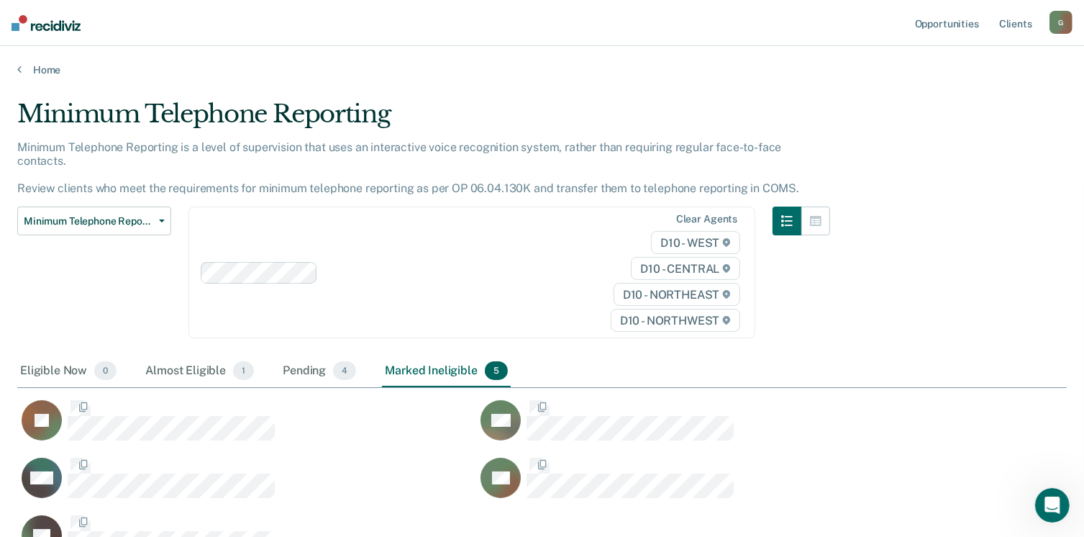
scroll to position [442, 1039]
click at [203, 358] on div "Almost Eligible 1" at bounding box center [199, 371] width 114 height 32
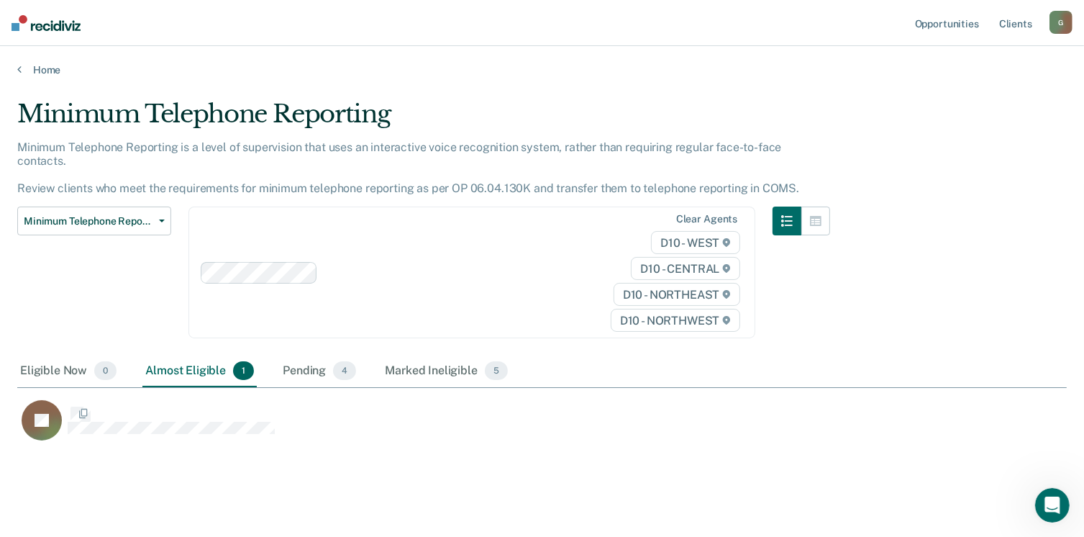
scroll to position [327, 1039]
click at [19, 66] on icon at bounding box center [19, 69] width 4 height 12
